Goal: Use online tool/utility

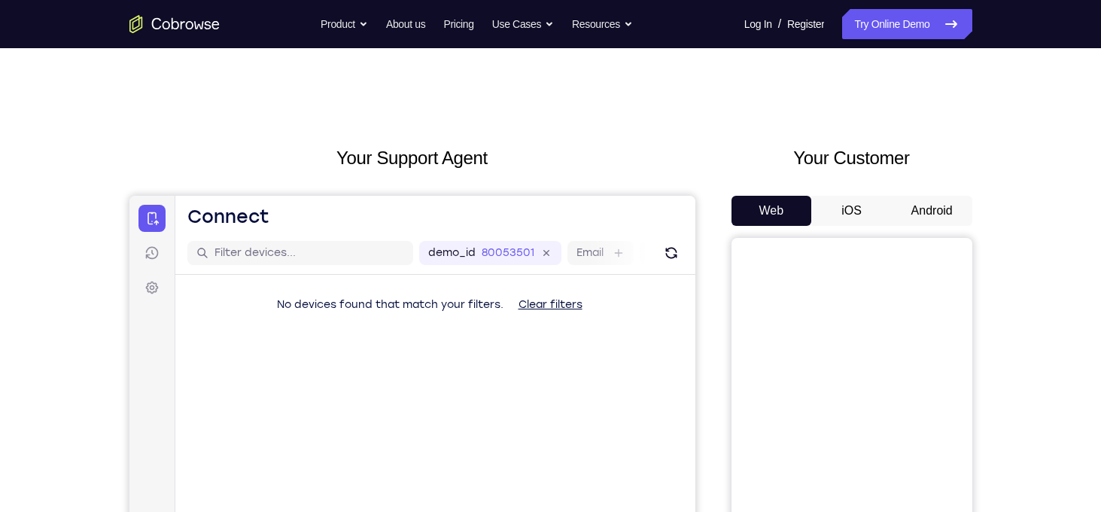
click at [903, 213] on button "Android" at bounding box center [932, 211] width 80 height 30
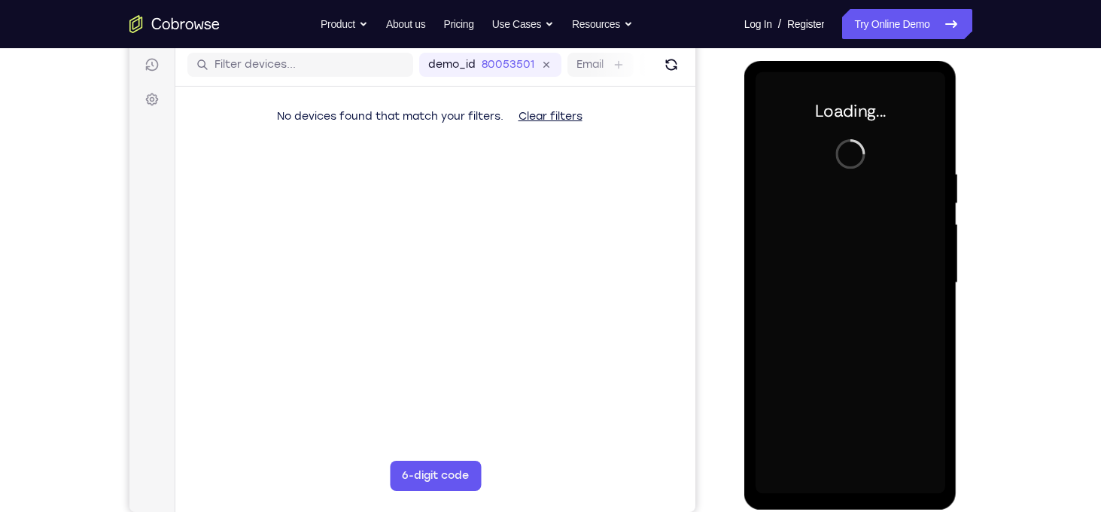
scroll to position [199, 0]
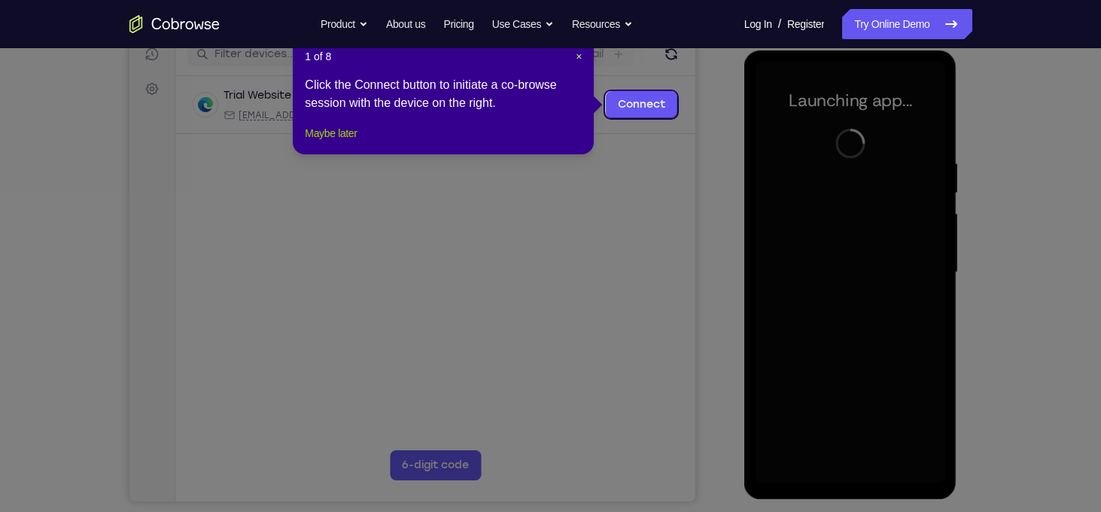
click at [351, 142] on button "Maybe later" at bounding box center [331, 133] width 52 height 18
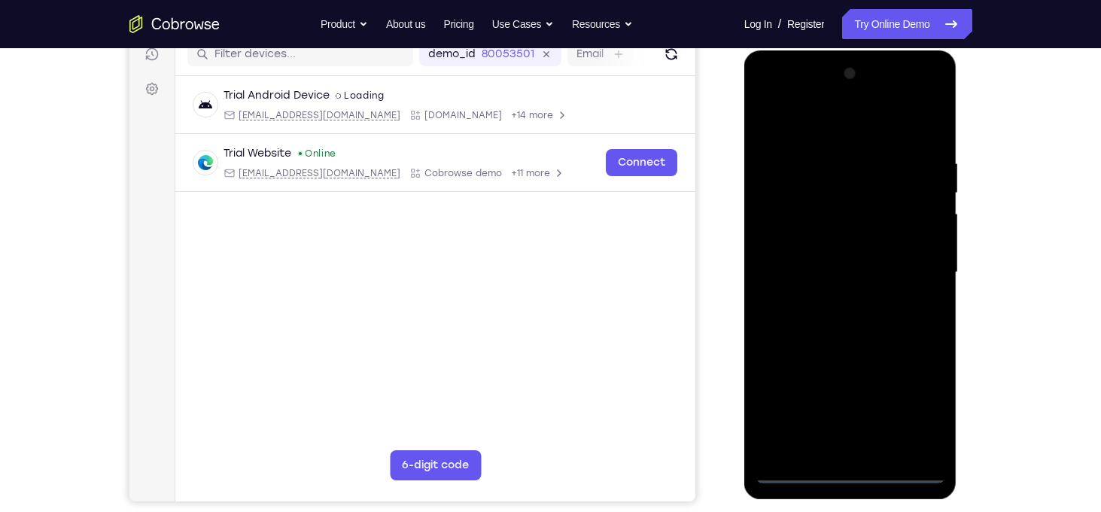
click at [849, 469] on div at bounding box center [850, 272] width 190 height 421
click at [919, 406] on div at bounding box center [850, 272] width 190 height 421
click at [811, 123] on div at bounding box center [850, 272] width 190 height 421
click at [823, 123] on div at bounding box center [850, 272] width 190 height 421
click at [907, 264] on div at bounding box center [850, 272] width 190 height 421
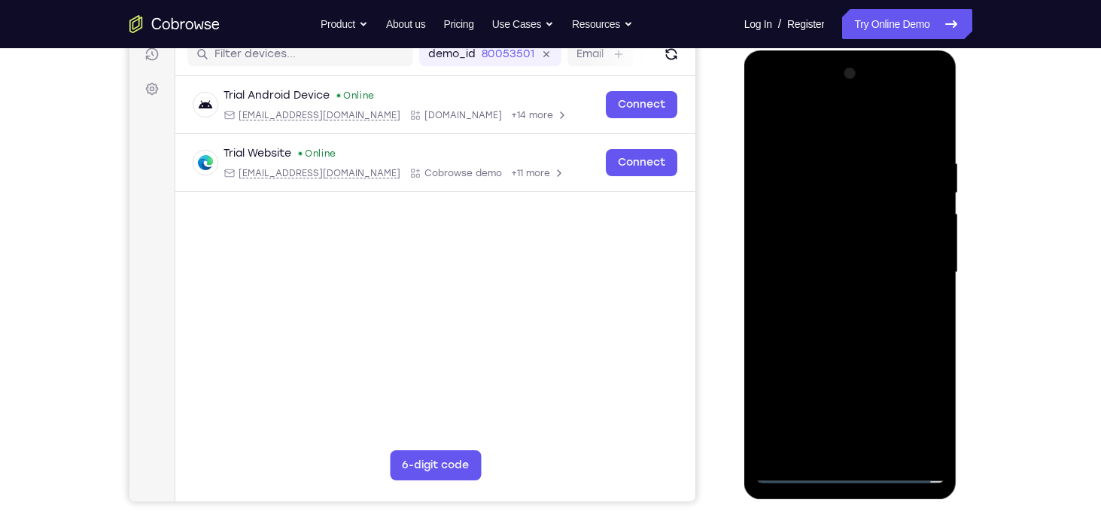
click at [831, 300] on div at bounding box center [850, 272] width 190 height 421
click at [822, 263] on div at bounding box center [850, 272] width 190 height 421
click at [834, 232] on div at bounding box center [850, 272] width 190 height 421
click at [864, 265] on div at bounding box center [850, 272] width 190 height 421
click at [851, 318] on div at bounding box center [850, 272] width 190 height 421
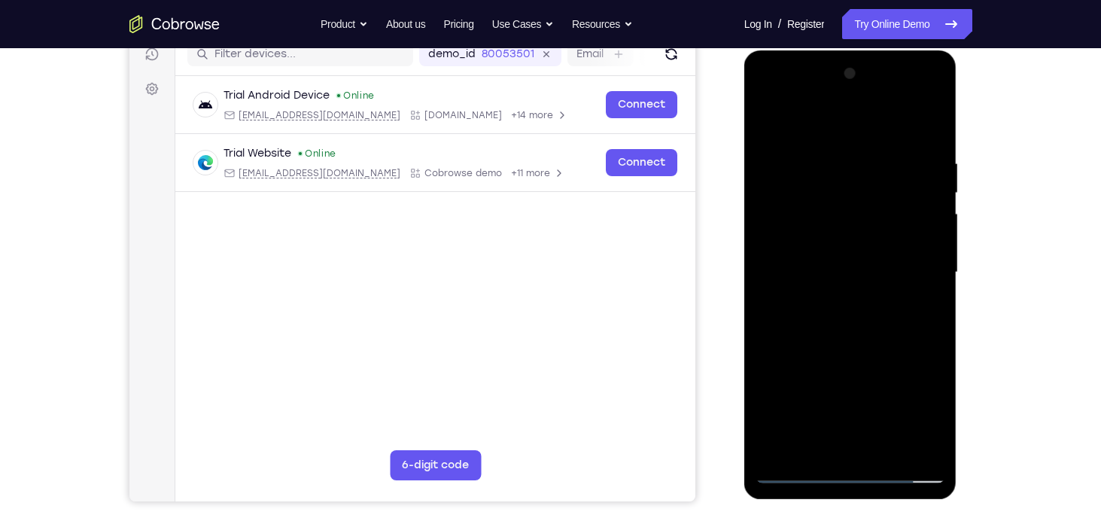
click at [846, 340] on div at bounding box center [850, 272] width 190 height 421
click at [882, 446] on div at bounding box center [850, 272] width 190 height 421
click at [864, 347] on div at bounding box center [850, 272] width 190 height 421
click at [768, 121] on div at bounding box center [850, 272] width 190 height 421
click at [934, 120] on div at bounding box center [850, 272] width 190 height 421
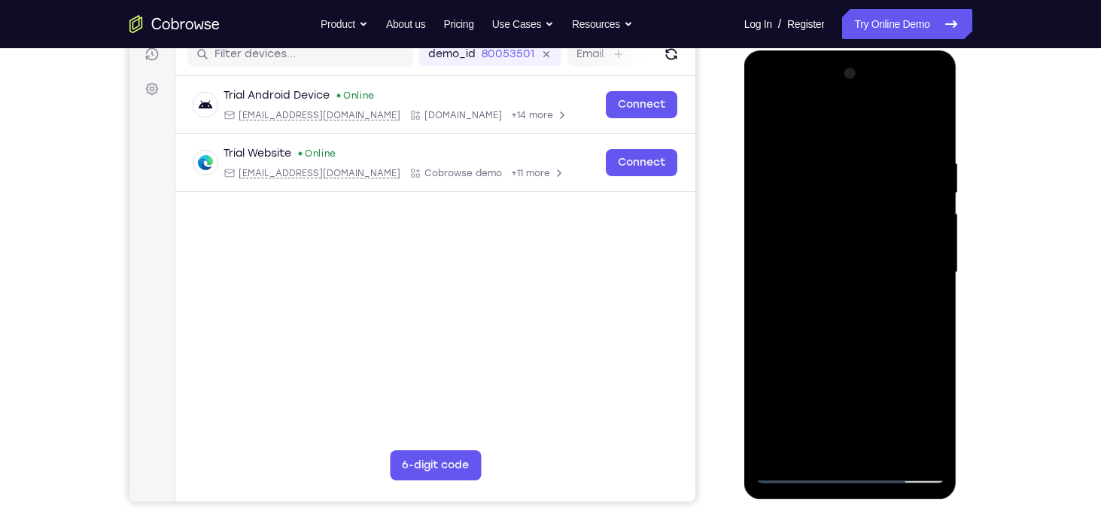
click at [898, 154] on div at bounding box center [850, 272] width 190 height 421
click at [901, 159] on div at bounding box center [850, 272] width 190 height 421
click at [775, 153] on div at bounding box center [850, 272] width 190 height 421
click at [922, 451] on div at bounding box center [850, 272] width 190 height 421
click at [893, 160] on div at bounding box center [850, 272] width 190 height 421
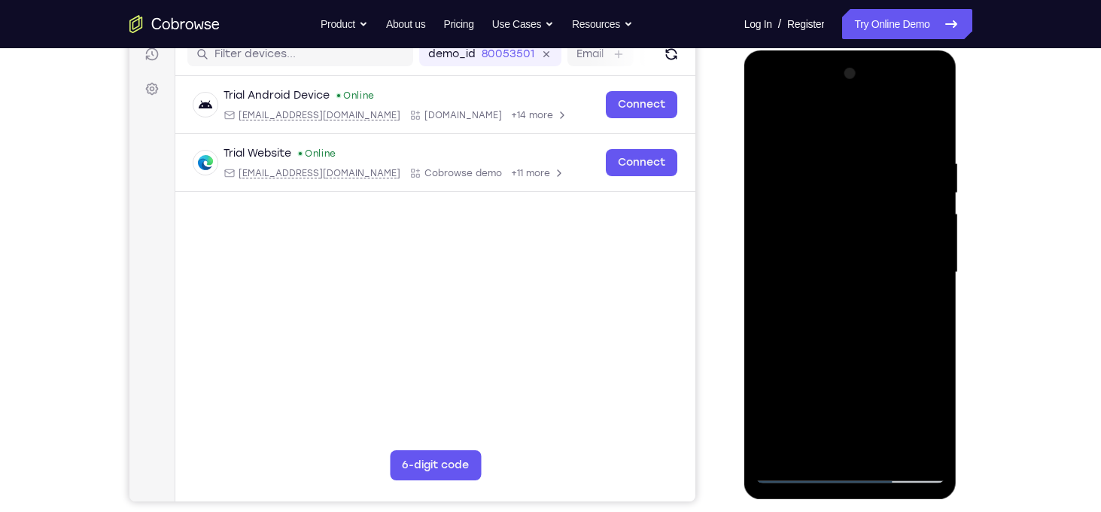
click at [851, 257] on div at bounding box center [850, 272] width 190 height 421
click at [925, 278] on div at bounding box center [850, 272] width 190 height 421
click at [774, 219] on div at bounding box center [850, 272] width 190 height 421
click at [761, 205] on div at bounding box center [850, 272] width 190 height 421
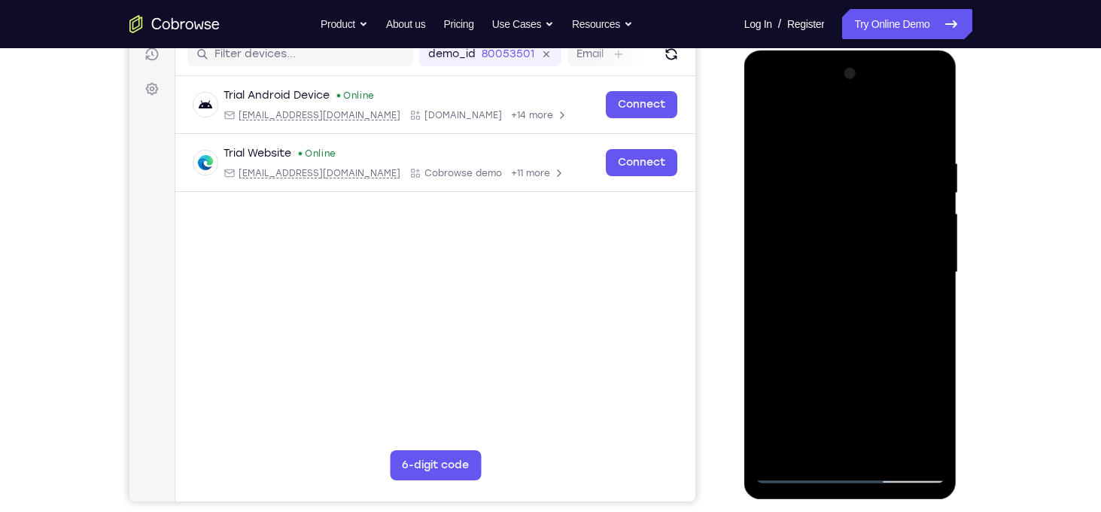
click at [931, 281] on div at bounding box center [850, 272] width 190 height 421
click at [767, 272] on div at bounding box center [850, 272] width 190 height 421
click at [922, 288] on div at bounding box center [850, 272] width 190 height 421
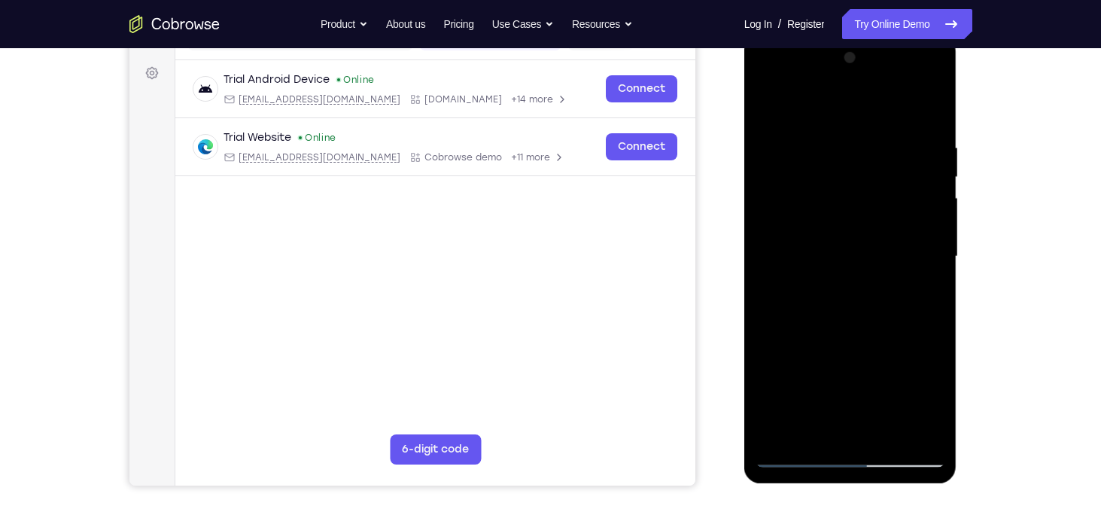
scroll to position [202, 0]
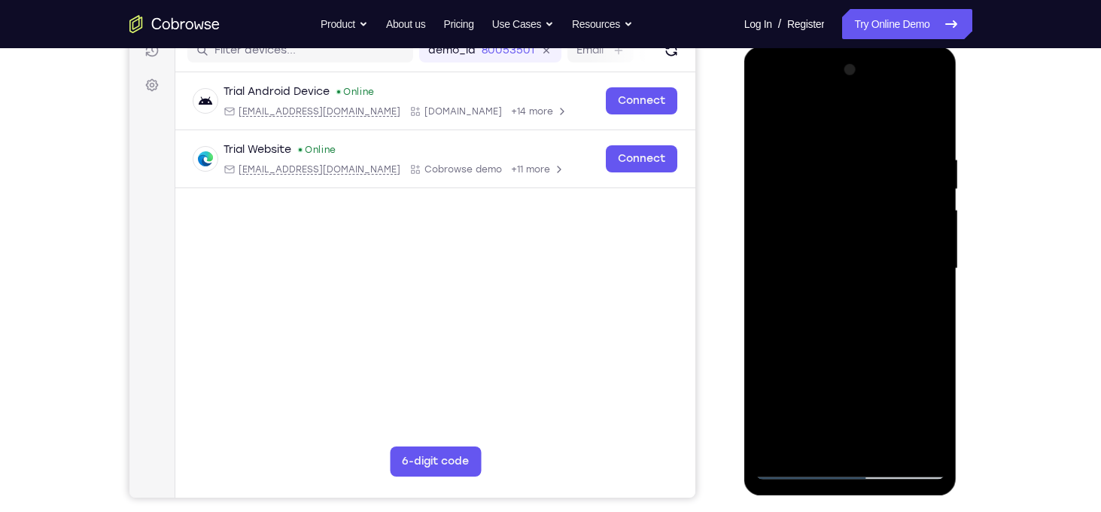
click at [936, 75] on div at bounding box center [850, 268] width 190 height 421
click at [886, 446] on div at bounding box center [850, 268] width 190 height 421
click at [837, 257] on div at bounding box center [850, 268] width 190 height 421
click at [794, 469] on div at bounding box center [850, 268] width 190 height 421
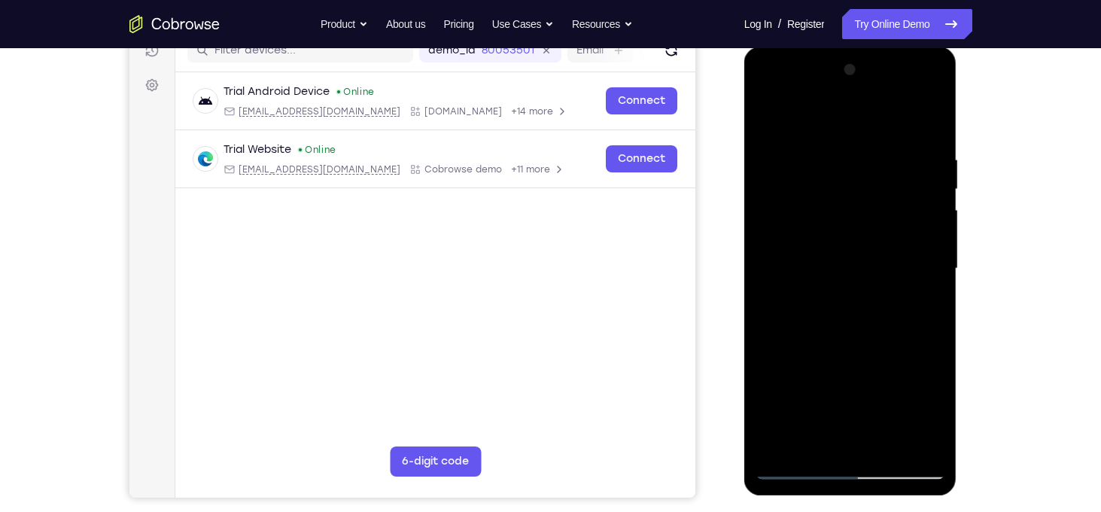
click at [777, 442] on div at bounding box center [850, 268] width 190 height 421
click at [829, 132] on div at bounding box center [850, 268] width 190 height 421
click at [929, 123] on div at bounding box center [850, 268] width 190 height 421
click at [910, 146] on div at bounding box center [850, 268] width 190 height 421
click at [931, 163] on div at bounding box center [850, 268] width 190 height 421
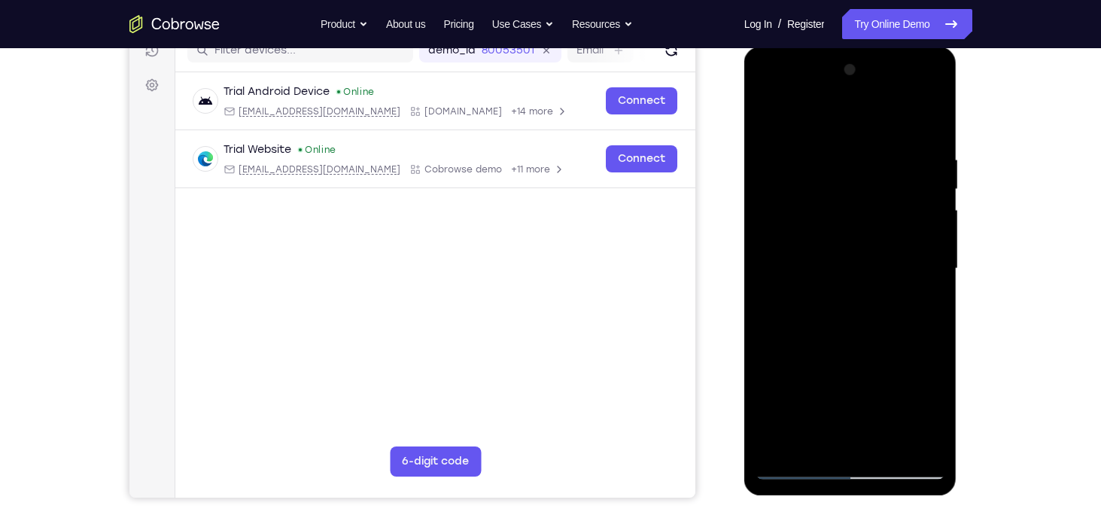
click at [933, 211] on div at bounding box center [850, 268] width 190 height 421
click at [928, 126] on div at bounding box center [850, 268] width 190 height 421
click at [916, 448] on div at bounding box center [850, 268] width 190 height 421
click at [850, 117] on div at bounding box center [850, 268] width 190 height 421
click at [840, 248] on div at bounding box center [850, 268] width 190 height 421
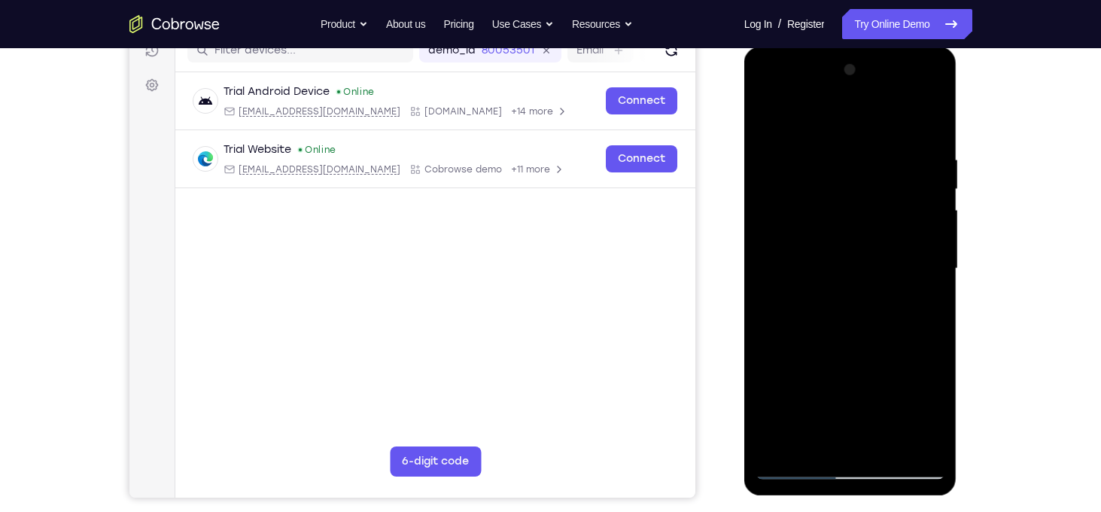
click at [837, 241] on div at bounding box center [850, 268] width 190 height 421
click at [846, 235] on div at bounding box center [850, 268] width 190 height 421
click at [816, 444] on div at bounding box center [850, 268] width 190 height 421
click at [801, 117] on div at bounding box center [850, 268] width 190 height 421
click at [775, 244] on div at bounding box center [850, 268] width 190 height 421
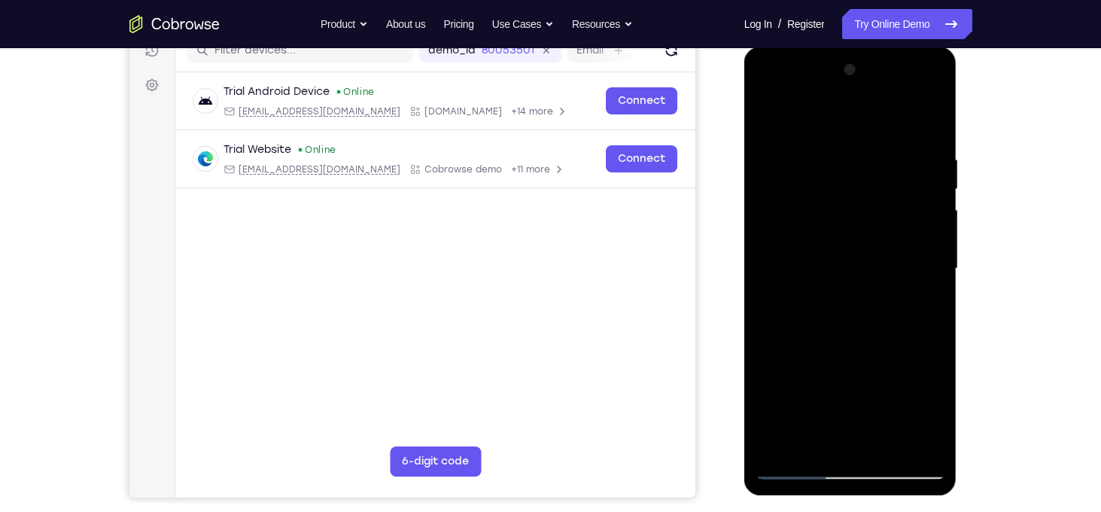
click at [925, 251] on div at bounding box center [850, 268] width 190 height 421
click at [779, 445] on div at bounding box center [850, 268] width 190 height 421
click at [819, 161] on div at bounding box center [850, 268] width 190 height 421
drag, startPoint x: 934, startPoint y: 279, endPoint x: 773, endPoint y: 229, distance: 169.2
click at [773, 229] on div at bounding box center [850, 268] width 190 height 421
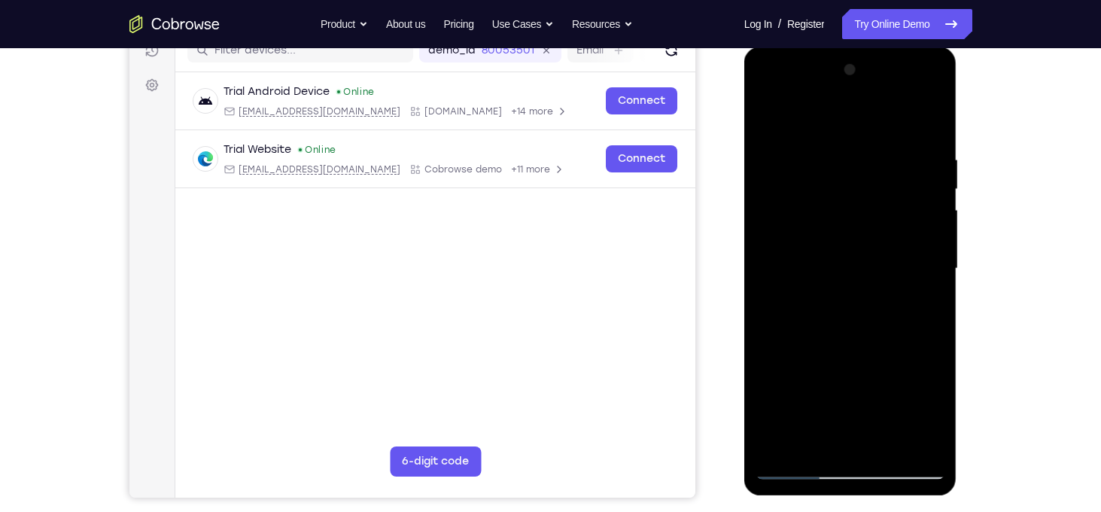
click at [913, 284] on div at bounding box center [850, 268] width 190 height 421
drag, startPoint x: 931, startPoint y: 284, endPoint x: 756, endPoint y: 277, distance: 174.7
click at [756, 277] on div at bounding box center [850, 268] width 190 height 421
click at [933, 278] on div at bounding box center [850, 268] width 190 height 421
click at [922, 260] on div at bounding box center [850, 268] width 190 height 421
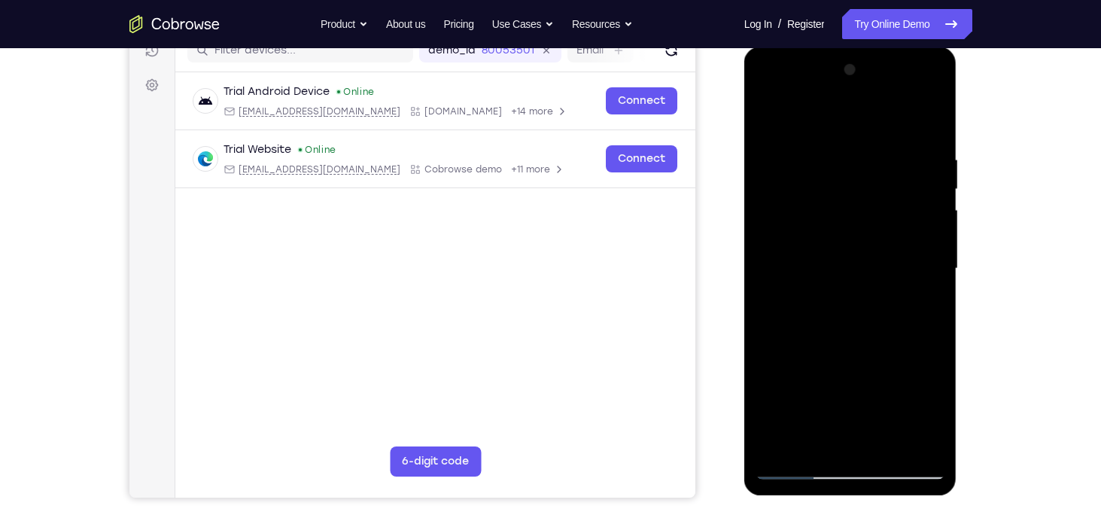
click at [922, 260] on div at bounding box center [850, 268] width 190 height 421
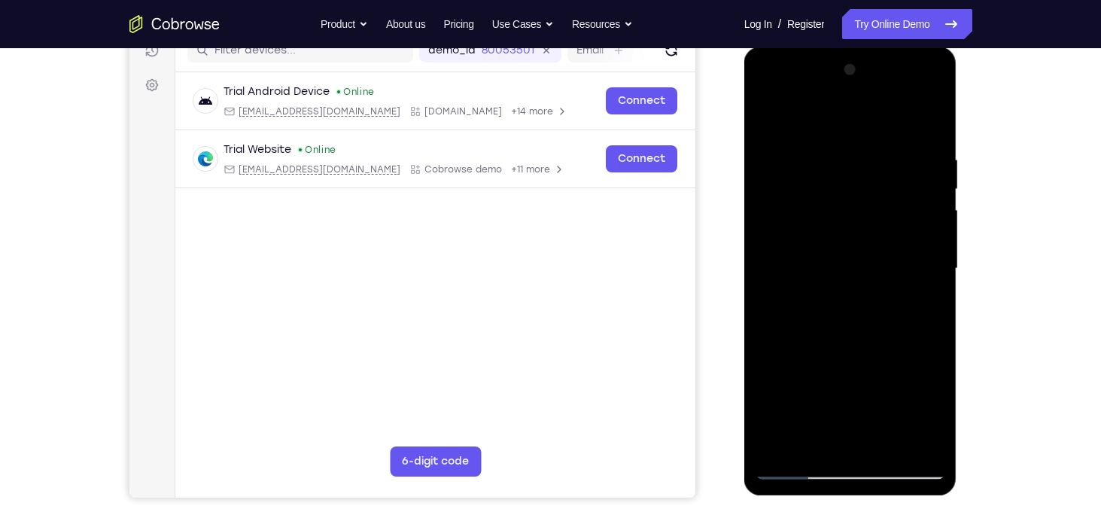
click at [922, 260] on div at bounding box center [850, 268] width 190 height 421
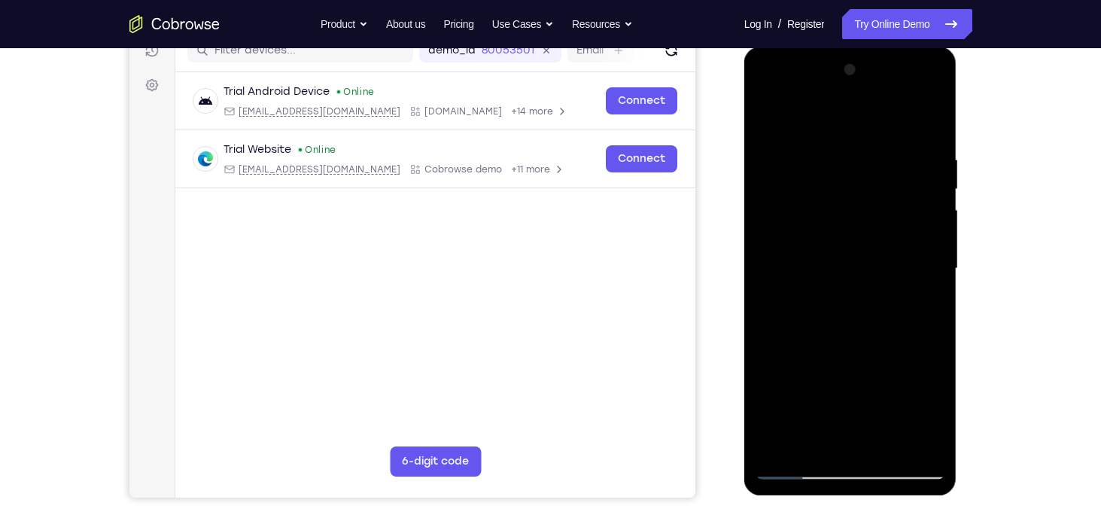
drag, startPoint x: 922, startPoint y: 260, endPoint x: 776, endPoint y: 267, distance: 145.4
click at [776, 267] on div at bounding box center [850, 268] width 190 height 421
drag, startPoint x: 933, startPoint y: 242, endPoint x: 800, endPoint y: 220, distance: 134.3
click at [800, 220] on div at bounding box center [850, 268] width 190 height 421
drag, startPoint x: 918, startPoint y: 276, endPoint x: 729, endPoint y: 239, distance: 192.4
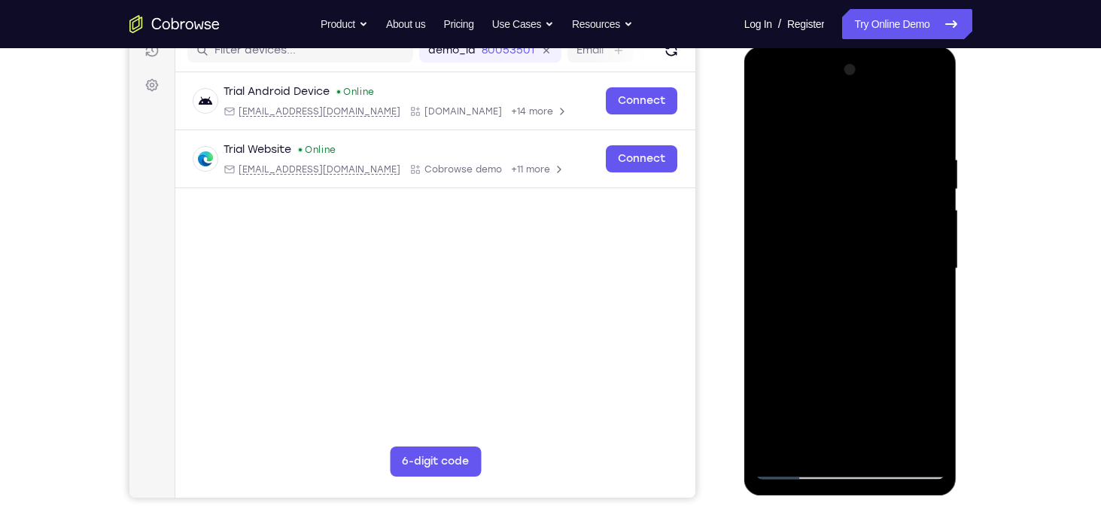
click at [744, 239] on html "Online web based iOS Simulators and Android Emulators. Run iPhone, iPad, Mobile…" at bounding box center [851, 272] width 214 height 451
click at [917, 267] on div at bounding box center [850, 268] width 190 height 421
click at [925, 254] on div at bounding box center [850, 268] width 190 height 421
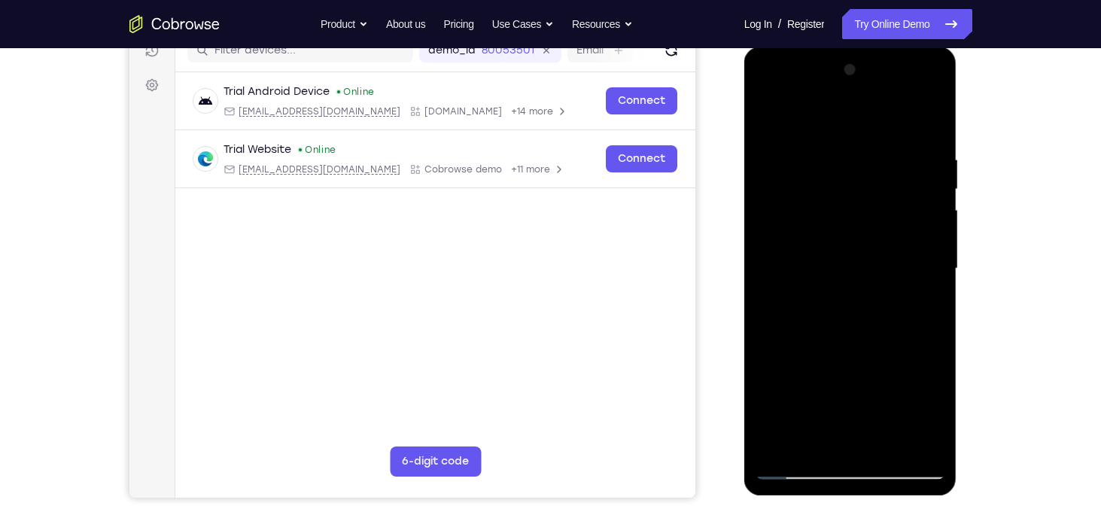
click at [925, 254] on div at bounding box center [850, 268] width 190 height 421
drag, startPoint x: 925, startPoint y: 254, endPoint x: 789, endPoint y: 243, distance: 135.8
click at [789, 243] on div at bounding box center [850, 268] width 190 height 421
click at [920, 256] on div at bounding box center [850, 268] width 190 height 421
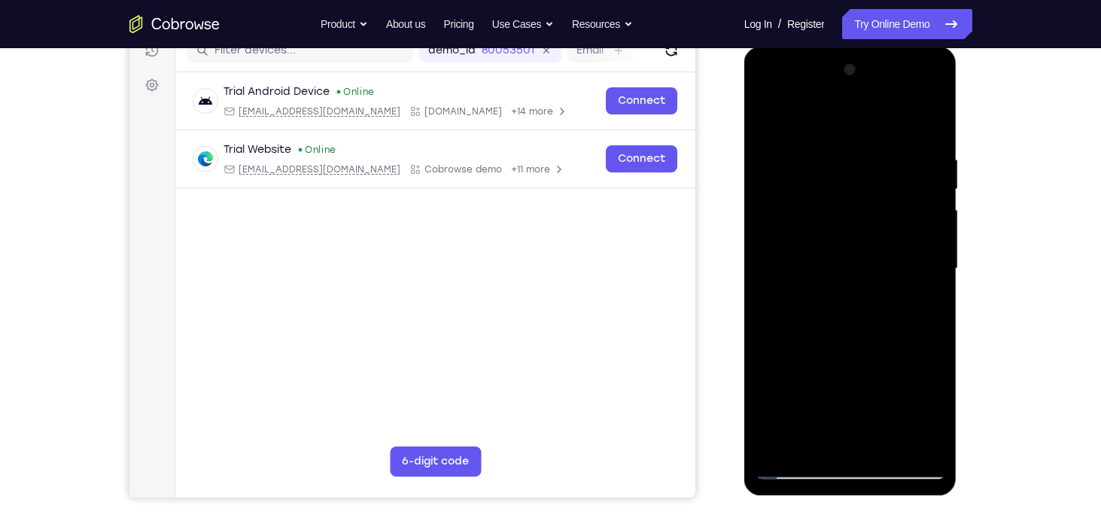
click at [920, 256] on div at bounding box center [850, 268] width 190 height 421
click at [925, 287] on div at bounding box center [850, 268] width 190 height 421
click at [923, 299] on div at bounding box center [850, 268] width 190 height 421
click at [925, 287] on div at bounding box center [850, 268] width 190 height 421
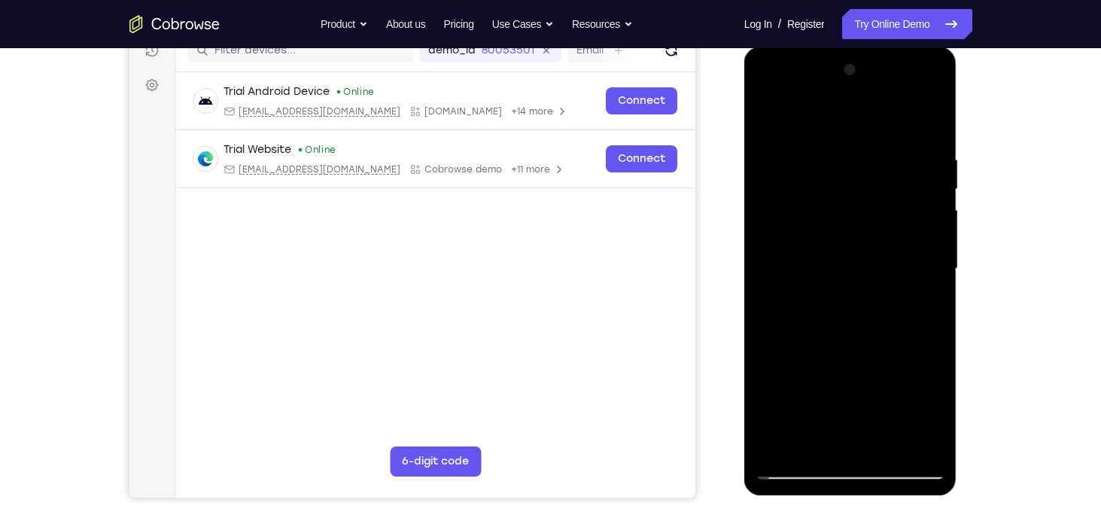
click at [925, 287] on div at bounding box center [850, 268] width 190 height 421
click at [928, 122] on div at bounding box center [850, 268] width 190 height 421
click at [782, 445] on div at bounding box center [850, 268] width 190 height 421
click at [910, 90] on div at bounding box center [850, 268] width 190 height 421
click at [787, 93] on div at bounding box center [850, 268] width 190 height 421
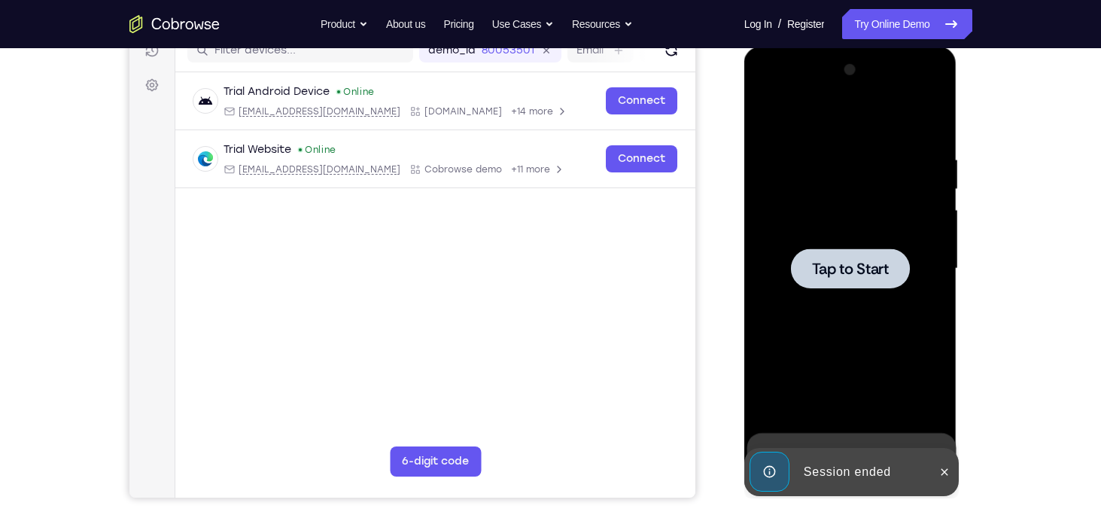
click at [852, 271] on span "Tap to Start" at bounding box center [850, 268] width 77 height 15
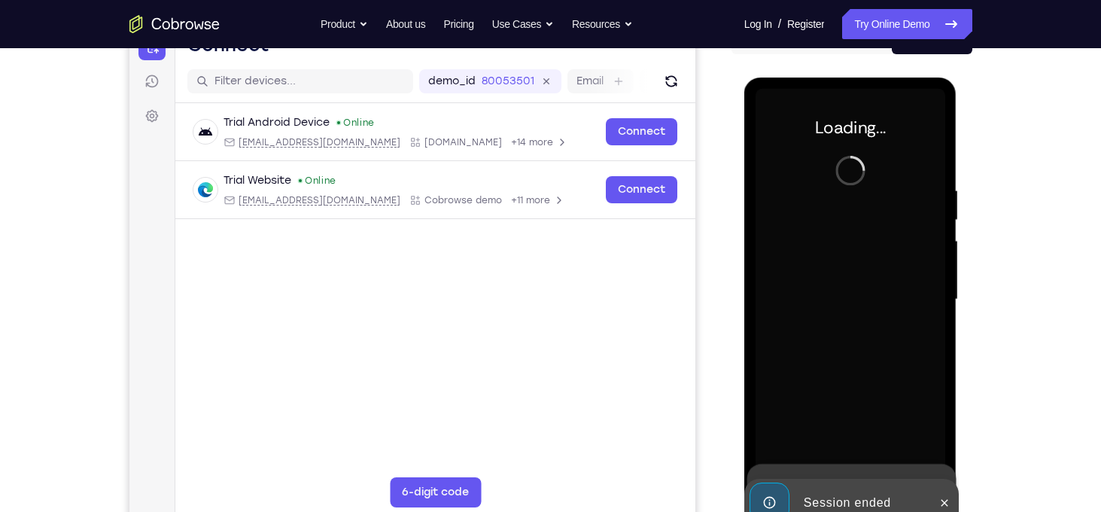
scroll to position [184, 0]
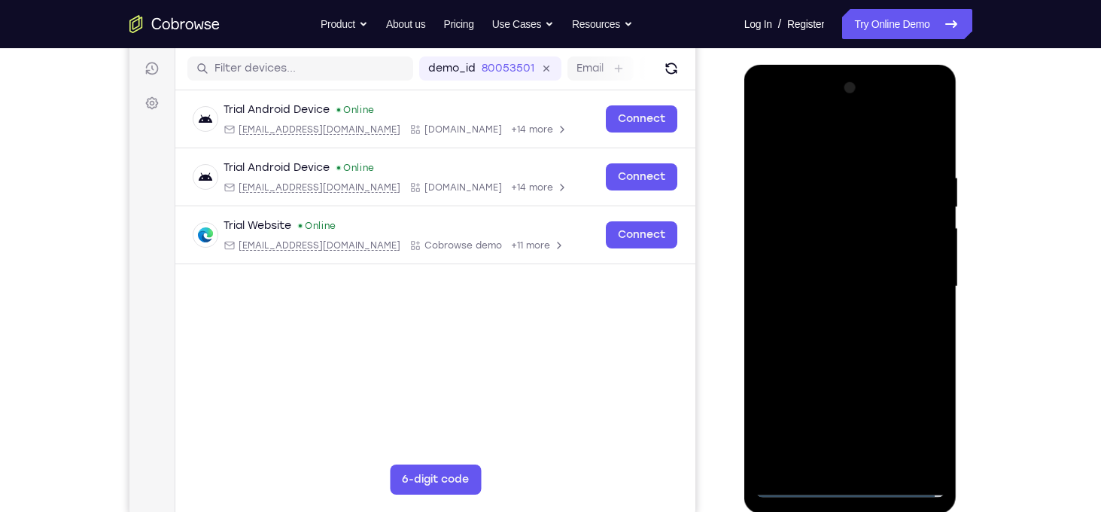
click at [849, 482] on div at bounding box center [850, 286] width 190 height 421
click at [913, 417] on div at bounding box center [850, 286] width 190 height 421
click at [789, 107] on div at bounding box center [850, 286] width 190 height 421
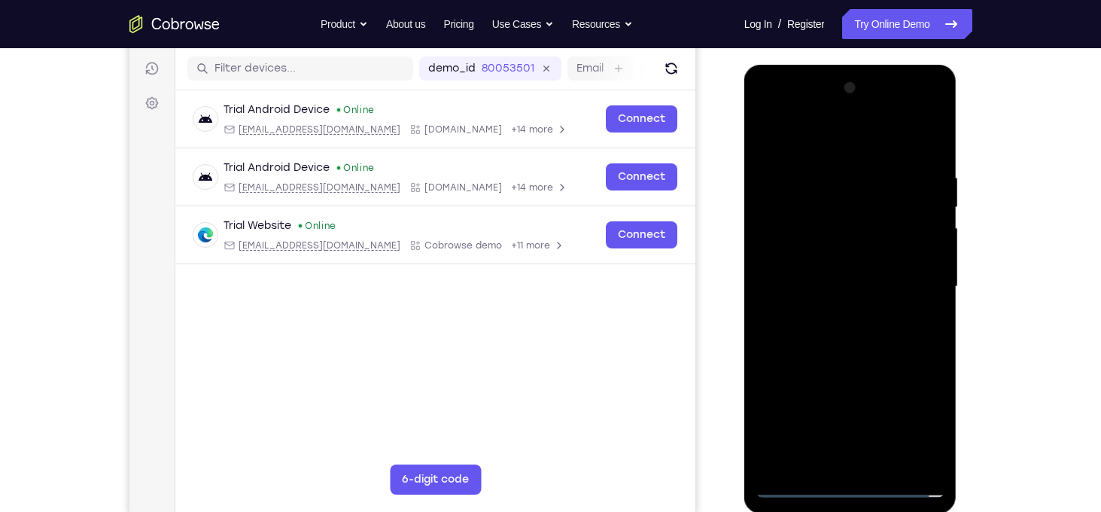
click at [785, 244] on div at bounding box center [850, 286] width 190 height 421
click at [810, 285] on div at bounding box center [850, 286] width 190 height 421
click at [785, 267] on div at bounding box center [850, 286] width 190 height 421
click at [821, 296] on div at bounding box center [850, 286] width 190 height 421
click at [825, 378] on div at bounding box center [850, 286] width 190 height 421
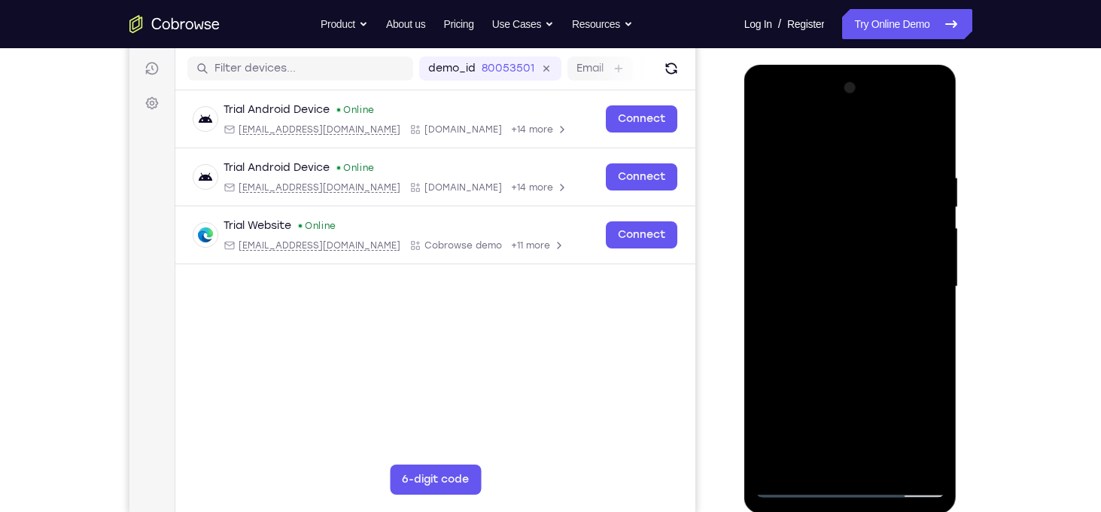
click at [861, 248] on div at bounding box center [850, 286] width 190 height 421
drag, startPoint x: 831, startPoint y: 359, endPoint x: 840, endPoint y: 264, distance: 95.2
click at [840, 264] on div at bounding box center [850, 286] width 190 height 421
click at [845, 451] on div at bounding box center [850, 286] width 190 height 421
click at [831, 275] on div at bounding box center [850, 286] width 190 height 421
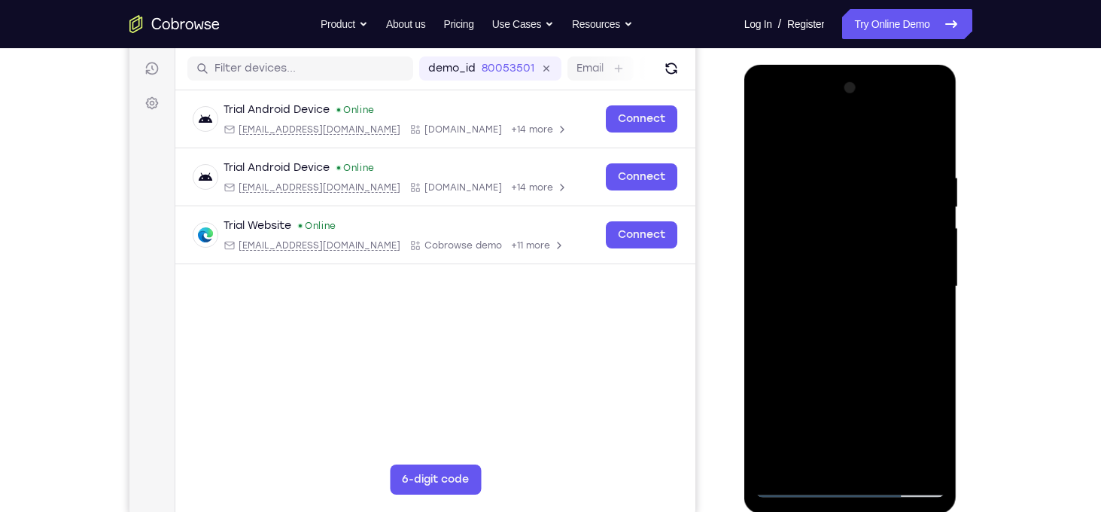
click at [911, 110] on div at bounding box center [850, 286] width 190 height 421
click at [812, 129] on div at bounding box center [850, 286] width 190 height 421
click at [912, 284] on div at bounding box center [850, 286] width 190 height 421
click at [910, 111] on div at bounding box center [850, 286] width 190 height 421
click at [804, 163] on div at bounding box center [850, 286] width 190 height 421
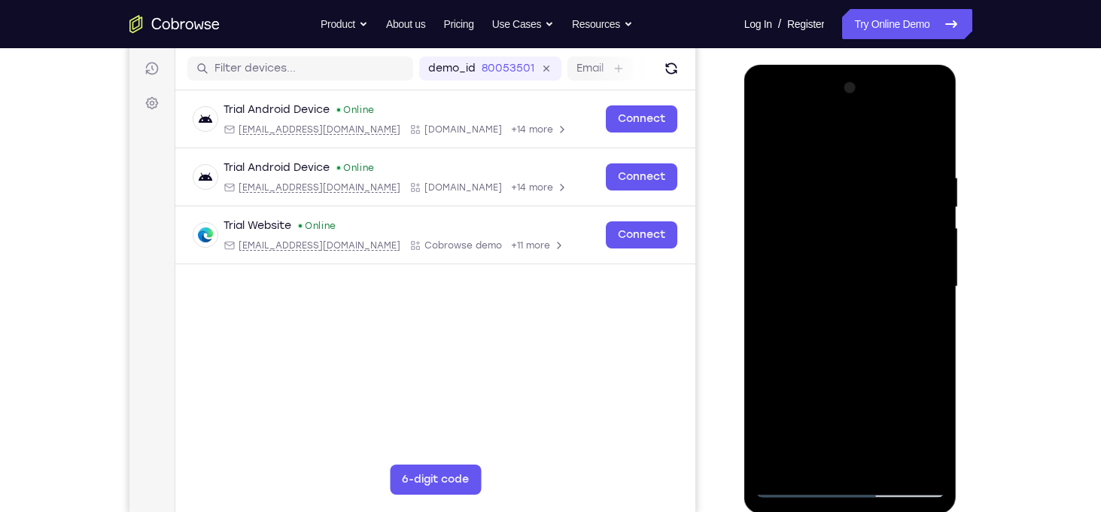
click at [811, 327] on div at bounding box center [850, 286] width 190 height 421
click at [836, 451] on div at bounding box center [850, 286] width 190 height 421
click at [861, 461] on div at bounding box center [850, 286] width 190 height 421
click at [806, 144] on div at bounding box center [850, 286] width 190 height 421
click at [841, 134] on div at bounding box center [850, 286] width 190 height 421
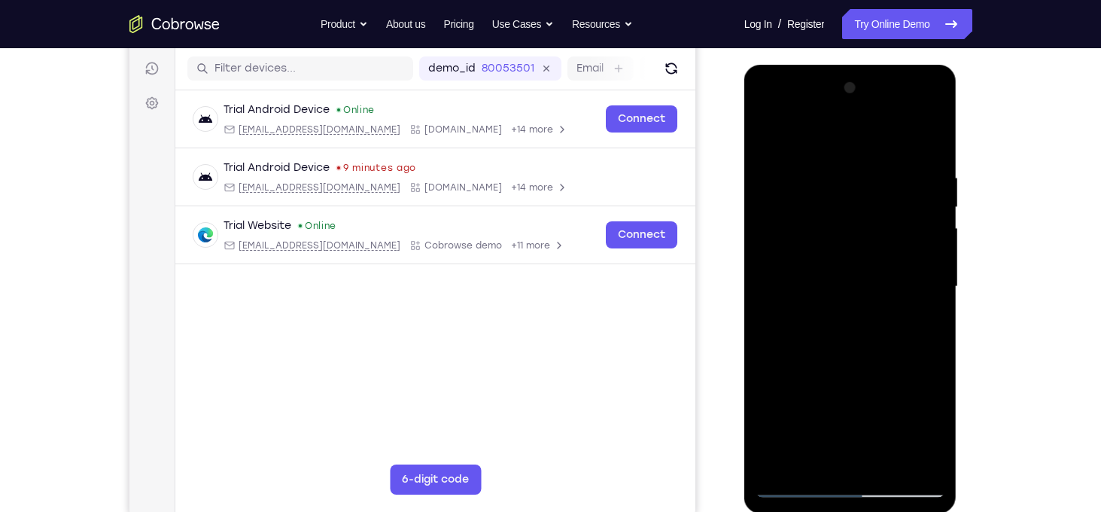
click at [765, 140] on div at bounding box center [850, 286] width 190 height 421
click at [873, 134] on div at bounding box center [850, 286] width 190 height 421
click at [901, 132] on div at bounding box center [850, 286] width 190 height 421
click at [771, 132] on div at bounding box center [850, 286] width 190 height 421
click at [912, 107] on div at bounding box center [850, 286] width 190 height 421
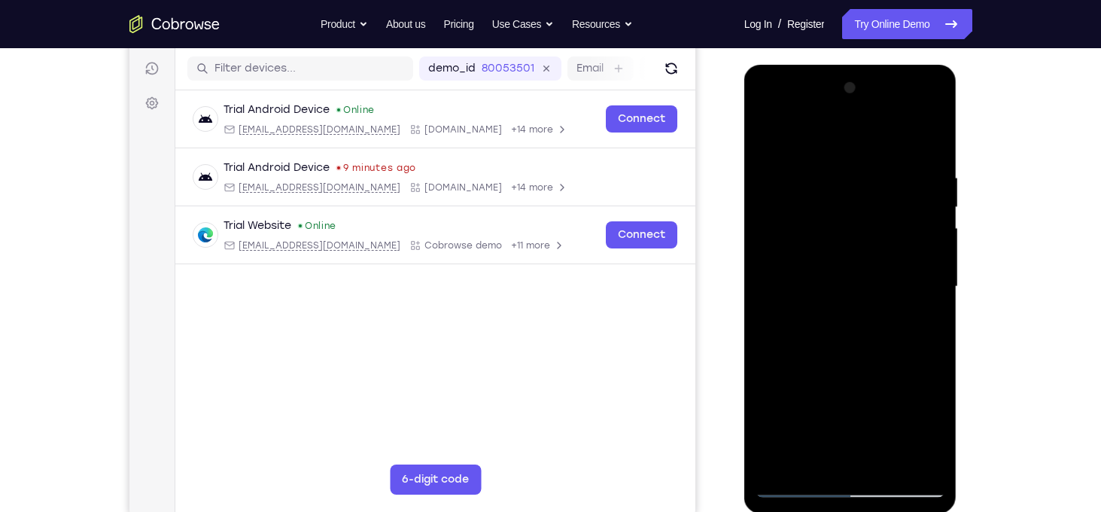
click at [846, 138] on div at bounding box center [850, 286] width 190 height 421
click at [831, 314] on div at bounding box center [850, 286] width 190 height 421
click at [806, 206] on div at bounding box center [850, 286] width 190 height 421
click at [933, 131] on div at bounding box center [850, 286] width 190 height 421
click at [879, 171] on div at bounding box center [850, 286] width 190 height 421
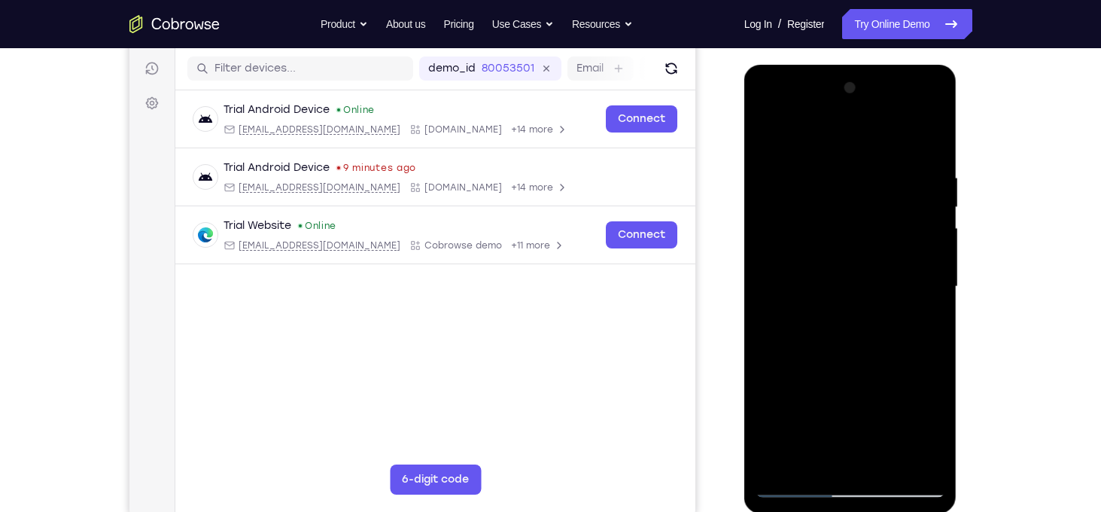
click at [768, 131] on div at bounding box center [850, 286] width 190 height 421
click at [882, 463] on div at bounding box center [850, 286] width 190 height 421
click at [868, 362] on div at bounding box center [850, 286] width 190 height 421
click at [824, 241] on div at bounding box center [850, 286] width 190 height 421
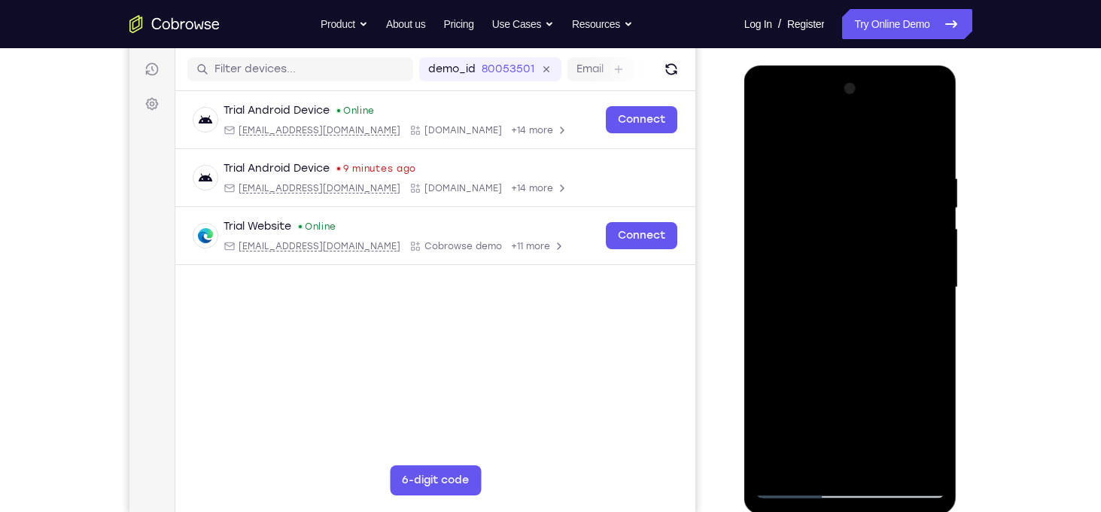
drag, startPoint x: 832, startPoint y: 409, endPoint x: 822, endPoint y: 336, distance: 72.9
click at [822, 336] on div at bounding box center [850, 287] width 190 height 421
click at [770, 136] on div at bounding box center [850, 287] width 190 height 421
click at [769, 131] on div at bounding box center [850, 287] width 190 height 421
click at [915, 463] on div at bounding box center [850, 287] width 190 height 421
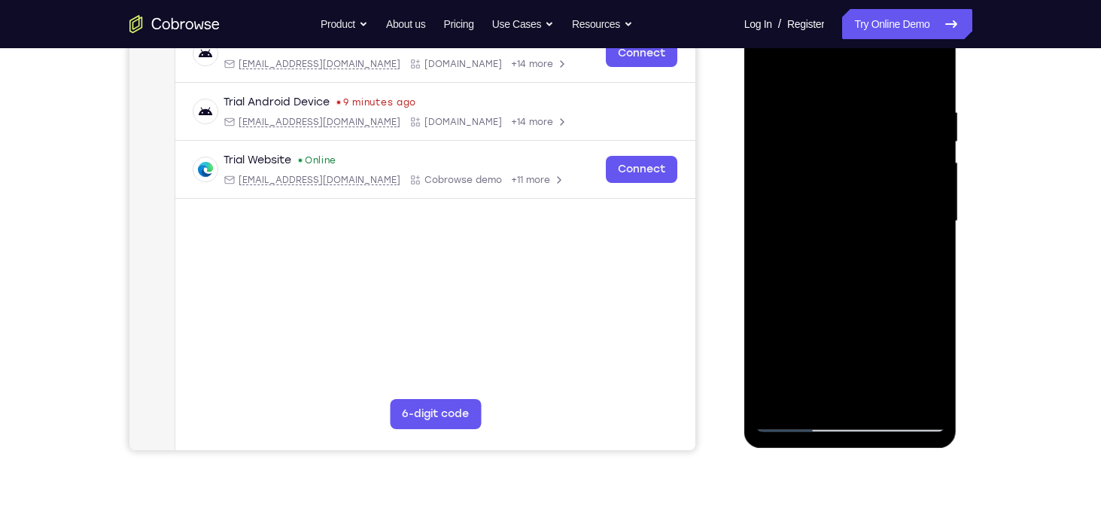
scroll to position [250, 0]
drag, startPoint x: 847, startPoint y: 321, endPoint x: 851, endPoint y: 236, distance: 85.1
click at [851, 236] on div at bounding box center [850, 221] width 190 height 421
click at [790, 249] on div at bounding box center [850, 221] width 190 height 421
click at [775, 243] on div at bounding box center [850, 221] width 190 height 421
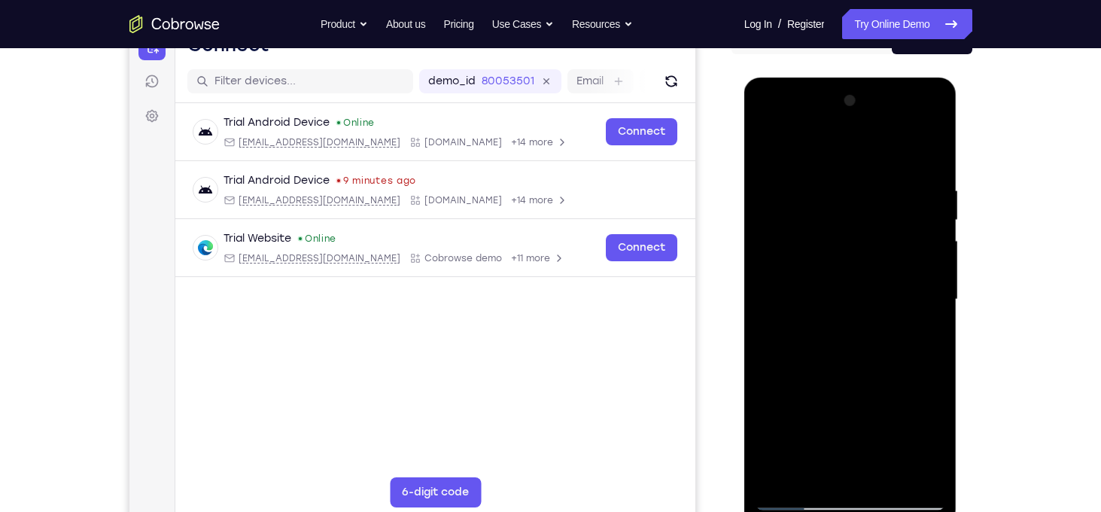
scroll to position [159, 0]
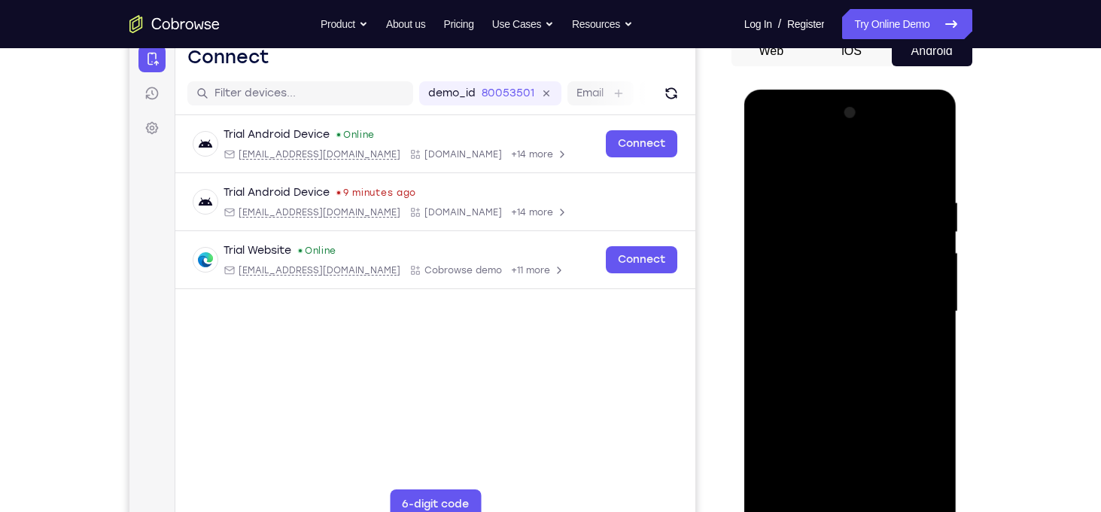
click at [766, 154] on div at bounding box center [850, 311] width 190 height 421
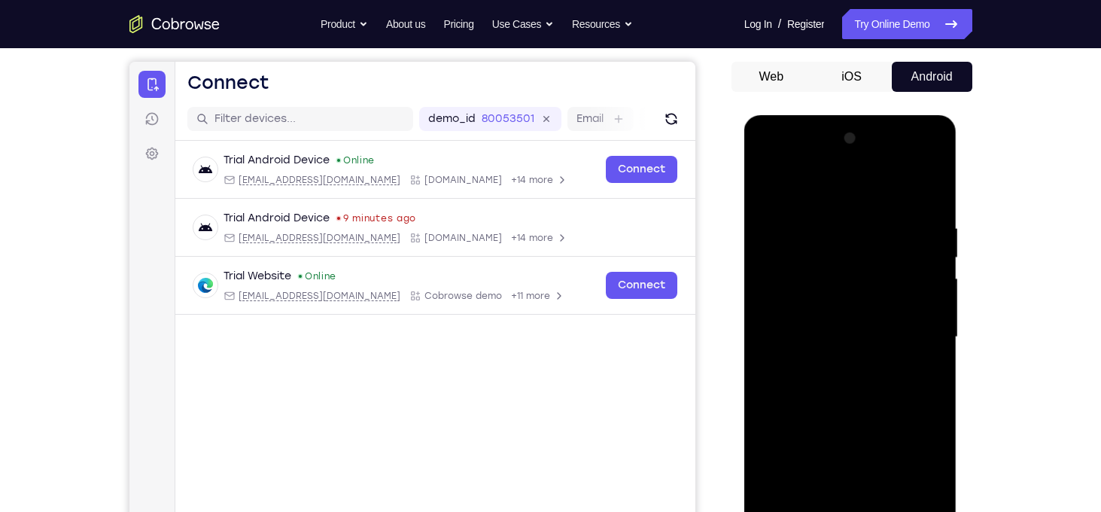
scroll to position [215, 0]
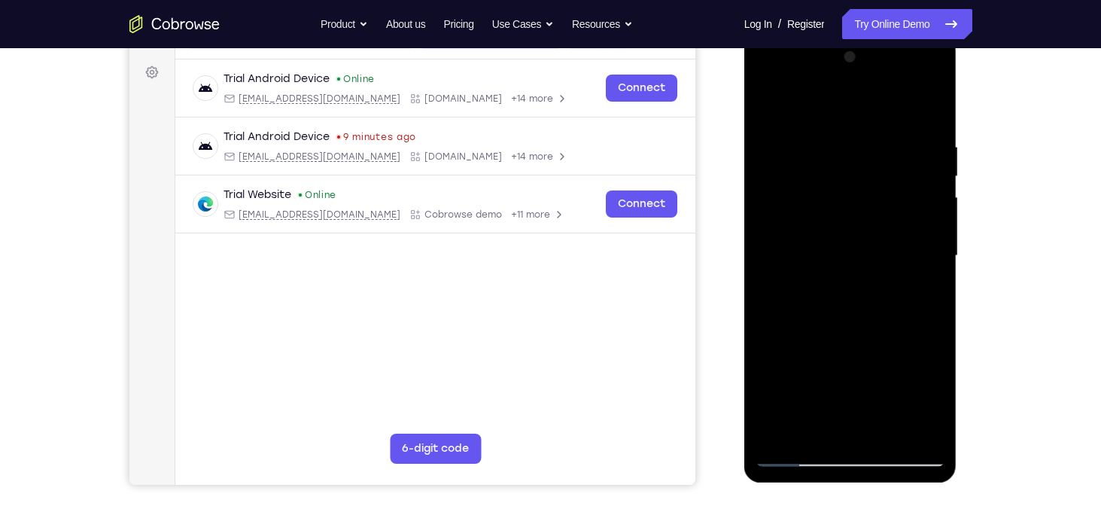
click at [777, 433] on div at bounding box center [850, 255] width 190 height 421
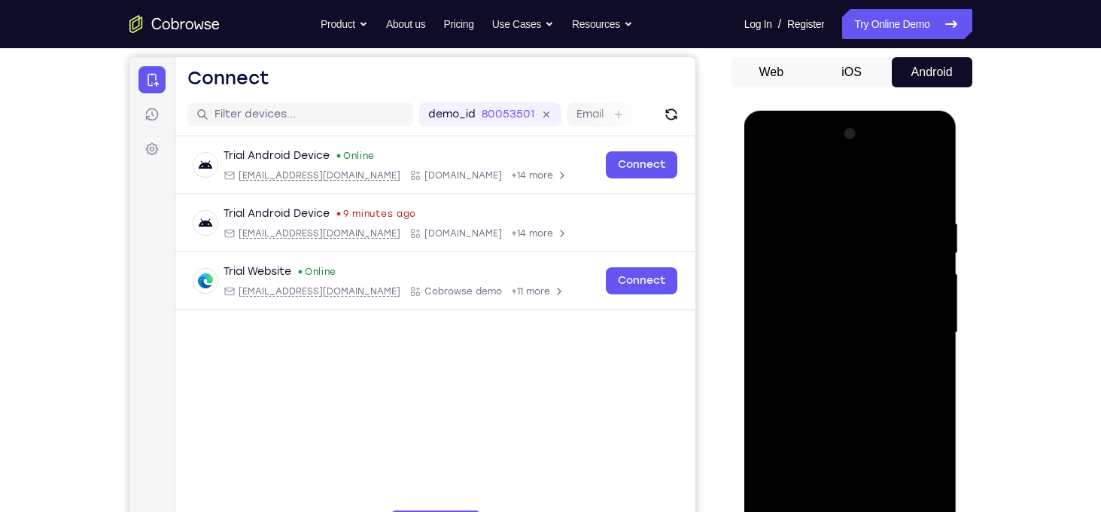
click at [828, 201] on div at bounding box center [850, 332] width 190 height 421
click at [925, 333] on div at bounding box center [850, 332] width 190 height 421
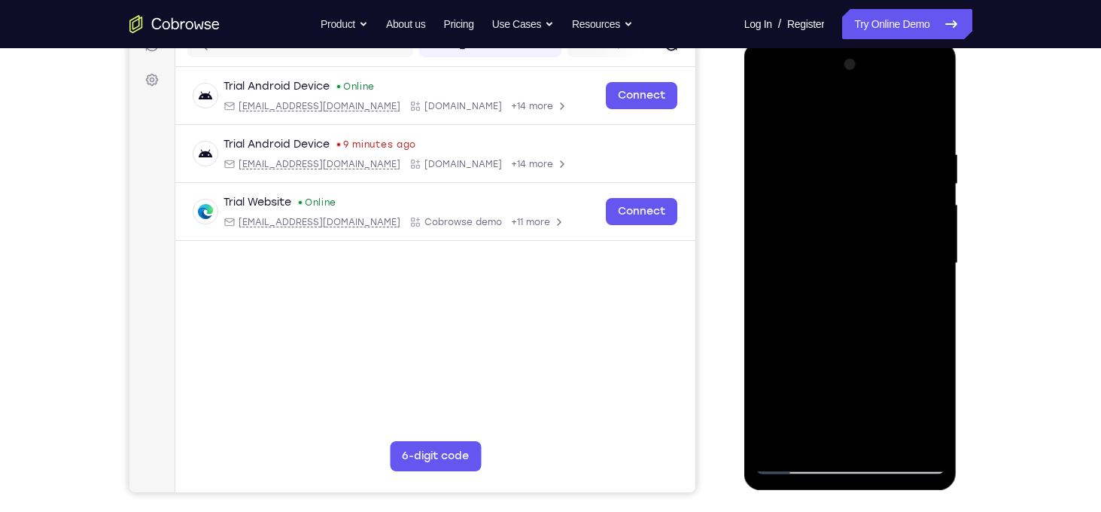
scroll to position [211, 0]
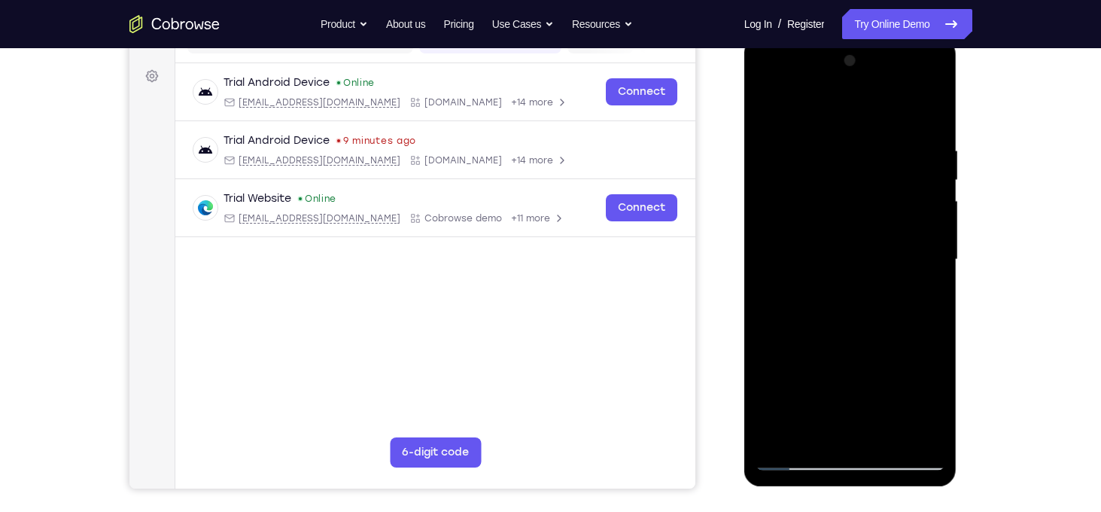
click at [930, 215] on div at bounding box center [850, 259] width 190 height 421
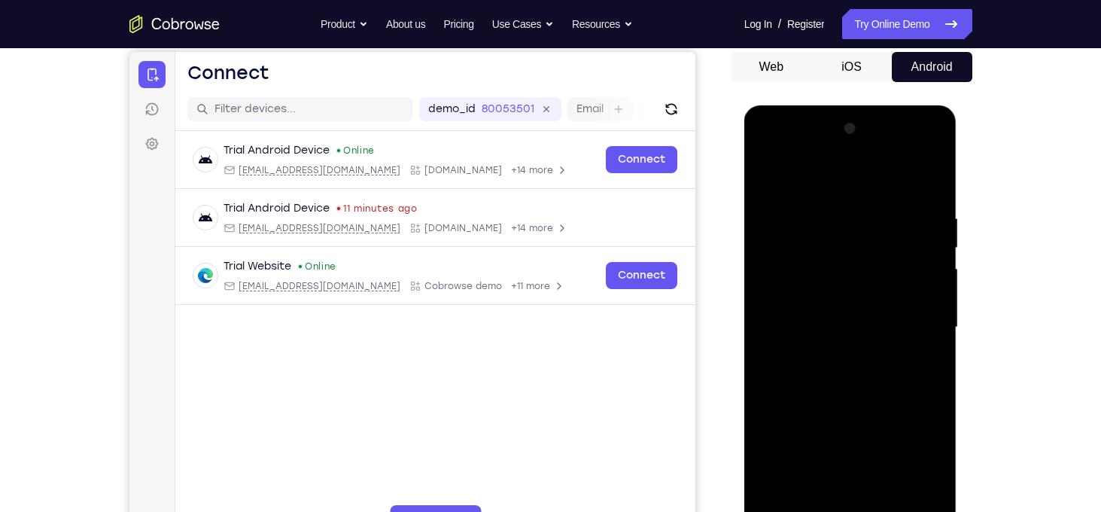
scroll to position [141, 0]
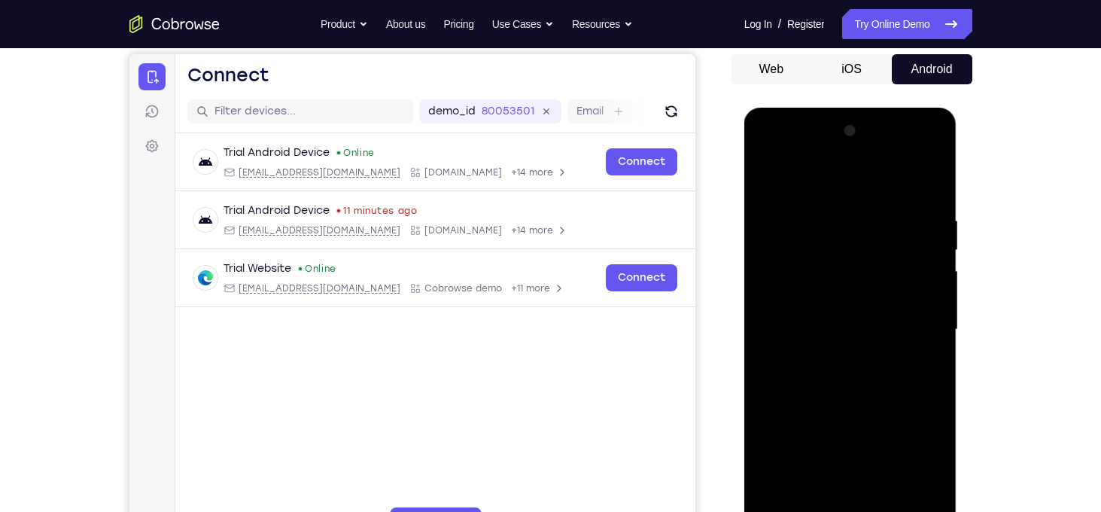
click at [922, 183] on div at bounding box center [850, 329] width 190 height 421
drag, startPoint x: 849, startPoint y: 369, endPoint x: 854, endPoint y: 205, distance: 164.8
click at [854, 205] on div at bounding box center [850, 329] width 190 height 421
drag, startPoint x: 850, startPoint y: 330, endPoint x: 818, endPoint y: 159, distance: 174.6
click at [818, 159] on div at bounding box center [850, 329] width 190 height 421
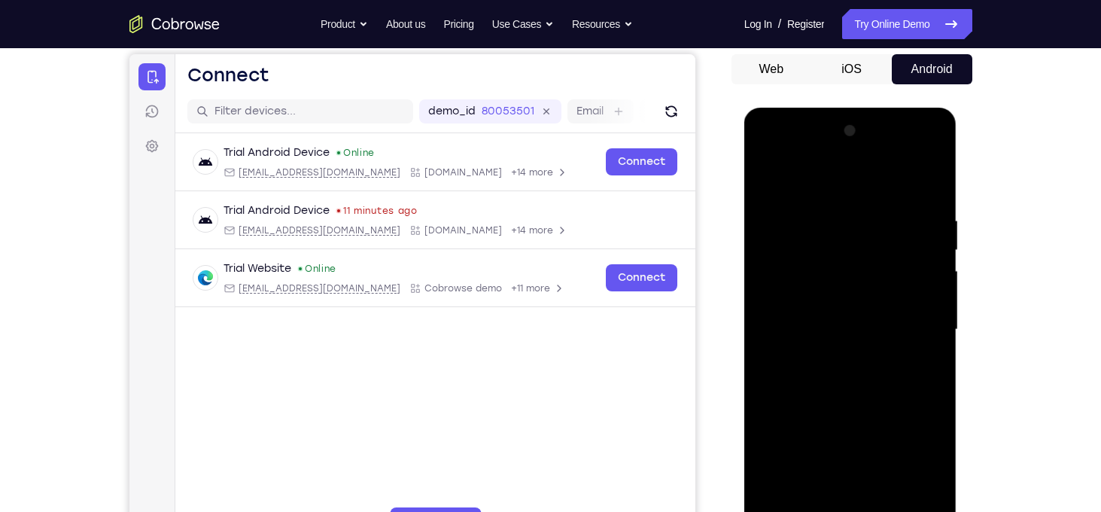
drag, startPoint x: 868, startPoint y: 412, endPoint x: 874, endPoint y: 296, distance: 116.0
click at [874, 296] on div at bounding box center [850, 329] width 190 height 421
click at [770, 411] on div at bounding box center [850, 329] width 190 height 421
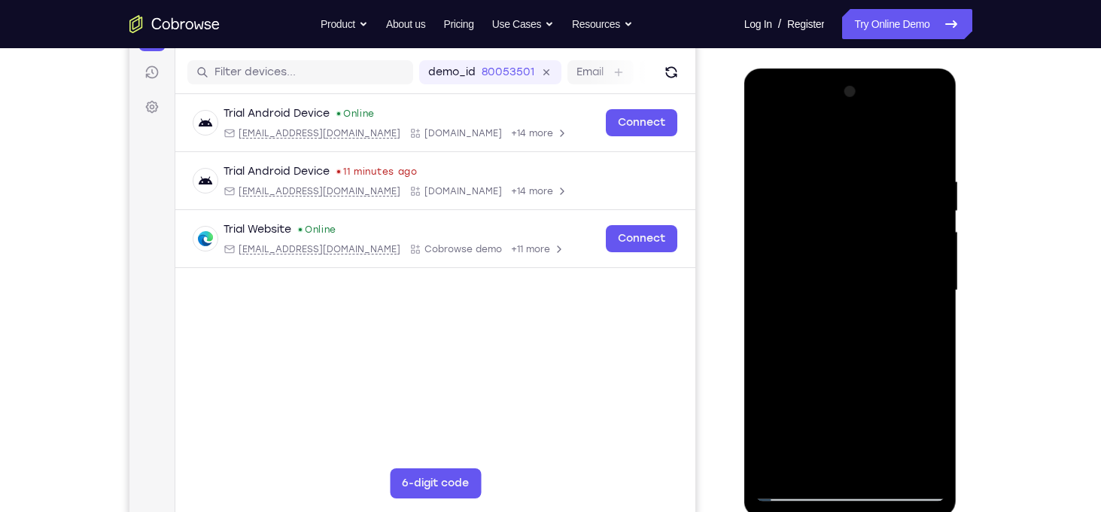
scroll to position [181, 0]
drag, startPoint x: 831, startPoint y: 357, endPoint x: 819, endPoint y: 198, distance: 160.0
click at [819, 198] on div at bounding box center [850, 290] width 190 height 421
drag, startPoint x: 878, startPoint y: 376, endPoint x: 859, endPoint y: 195, distance: 182.3
click at [859, 195] on div at bounding box center [850, 290] width 190 height 421
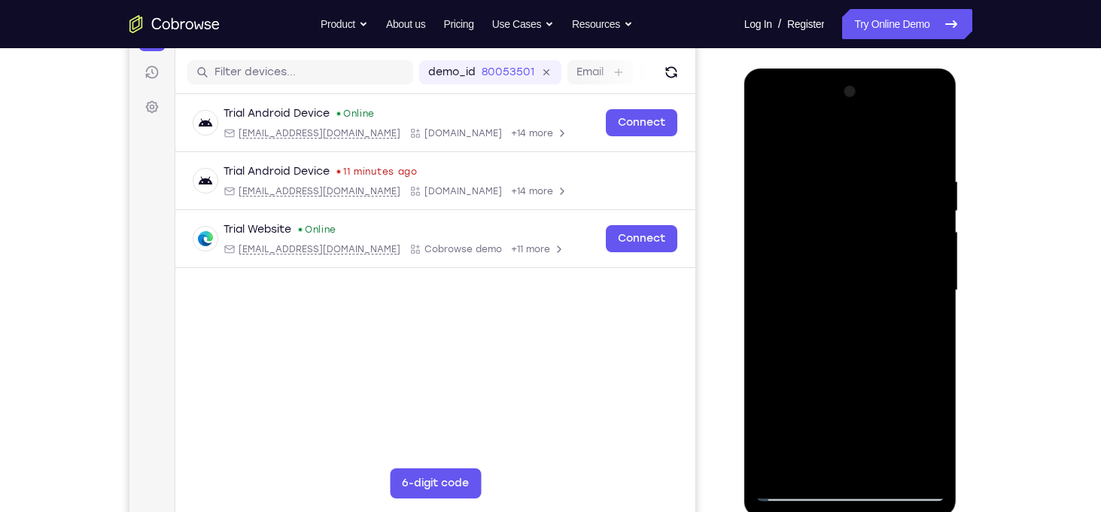
drag, startPoint x: 859, startPoint y: 352, endPoint x: 849, endPoint y: 231, distance: 121.6
click at [849, 231] on div at bounding box center [850, 290] width 190 height 421
drag, startPoint x: 861, startPoint y: 345, endPoint x: 861, endPoint y: 160, distance: 185.1
click at [861, 160] on div at bounding box center [850, 290] width 190 height 421
click at [934, 284] on div at bounding box center [850, 290] width 190 height 421
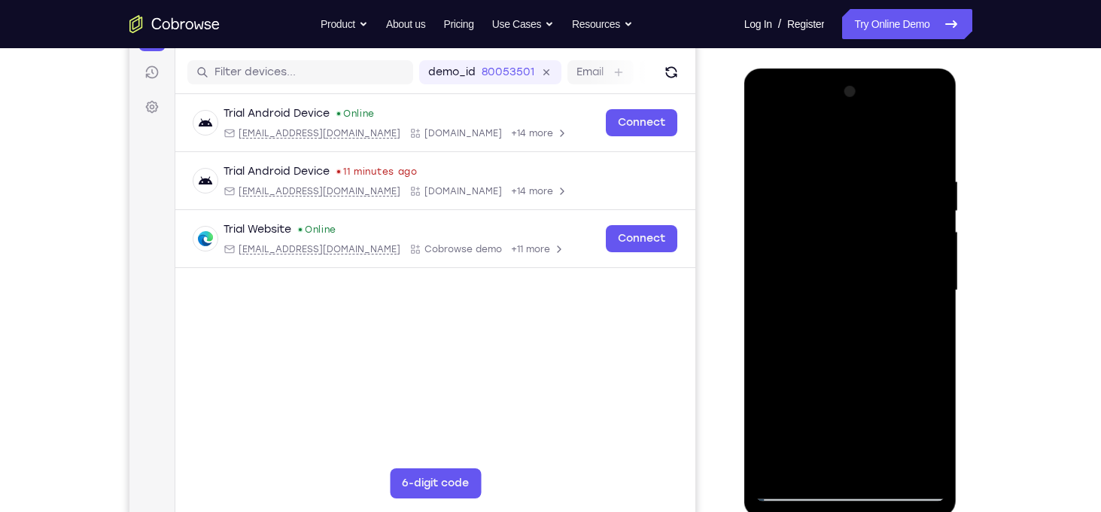
click at [934, 284] on div at bounding box center [850, 290] width 190 height 421
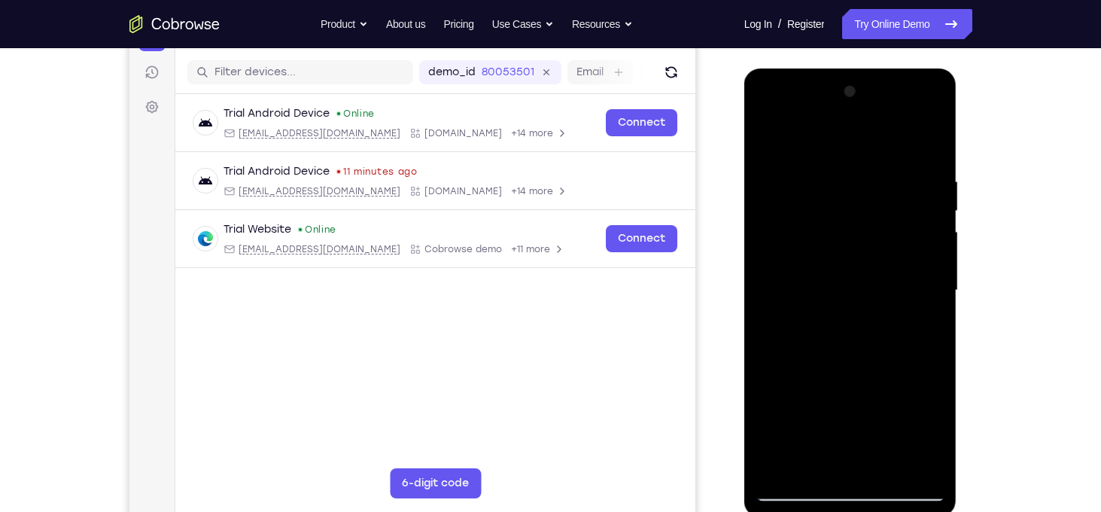
click at [934, 284] on div at bounding box center [850, 290] width 190 height 421
drag, startPoint x: 831, startPoint y: 368, endPoint x: 843, endPoint y: 222, distance: 146.5
click at [843, 222] on div at bounding box center [850, 290] width 190 height 421
drag, startPoint x: 832, startPoint y: 352, endPoint x: 858, endPoint y: 152, distance: 201.8
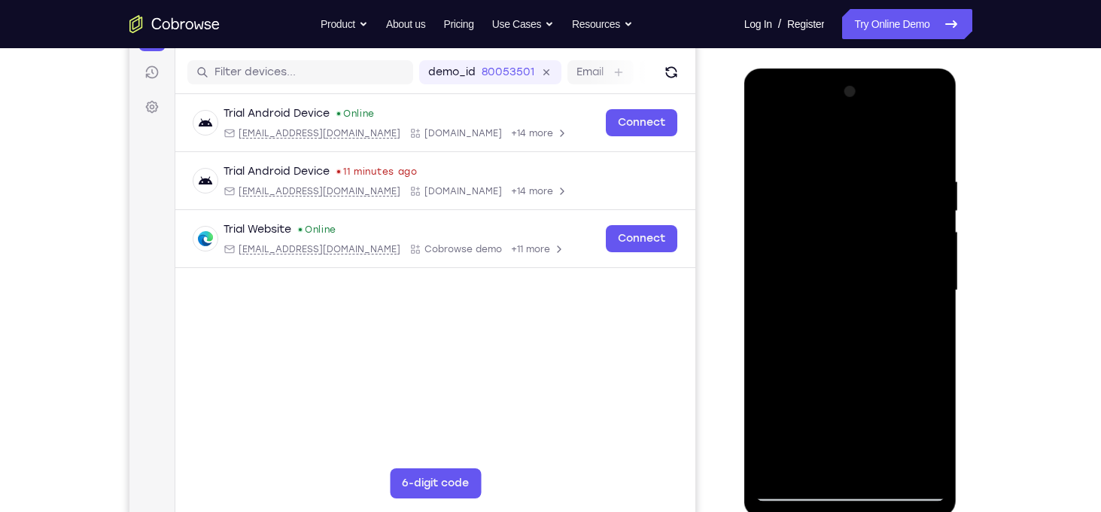
click at [858, 152] on div at bounding box center [850, 290] width 190 height 421
drag, startPoint x: 847, startPoint y: 342, endPoint x: 825, endPoint y: 123, distance: 220.8
click at [825, 123] on div at bounding box center [850, 290] width 190 height 421
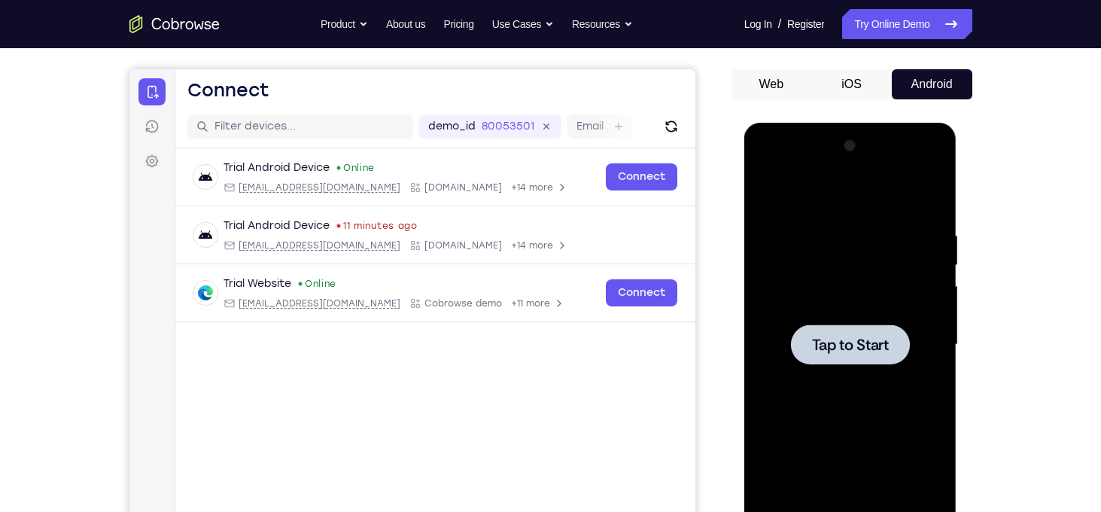
scroll to position [126, 0]
click at [873, 340] on span "Tap to Start" at bounding box center [850, 344] width 77 height 15
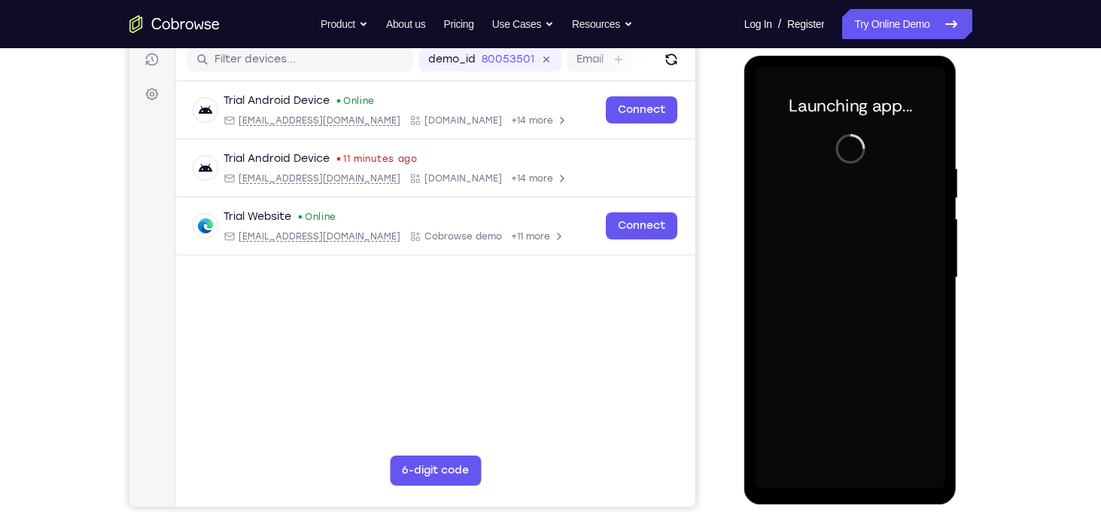
scroll to position [199, 0]
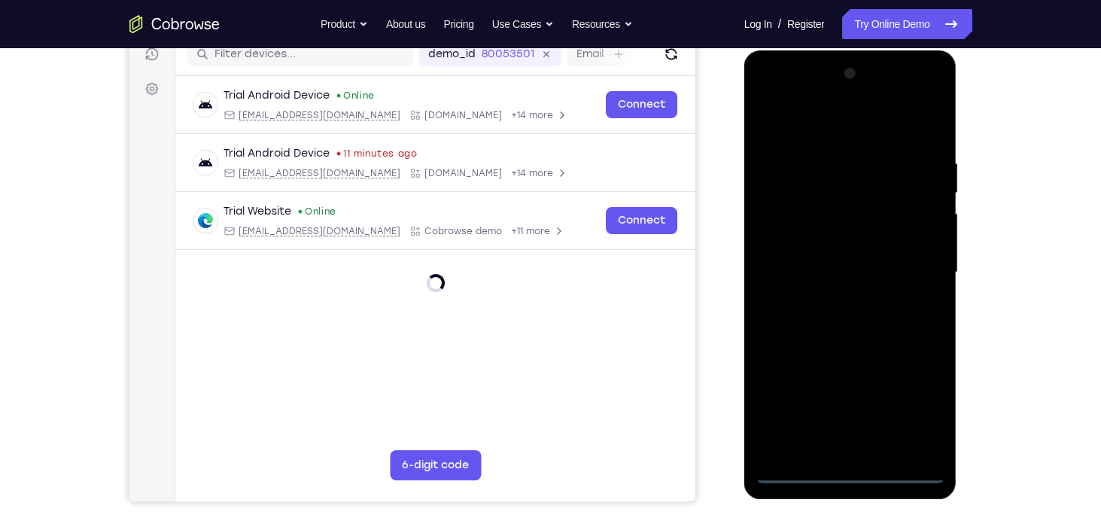
click at [846, 469] on div at bounding box center [850, 272] width 190 height 421
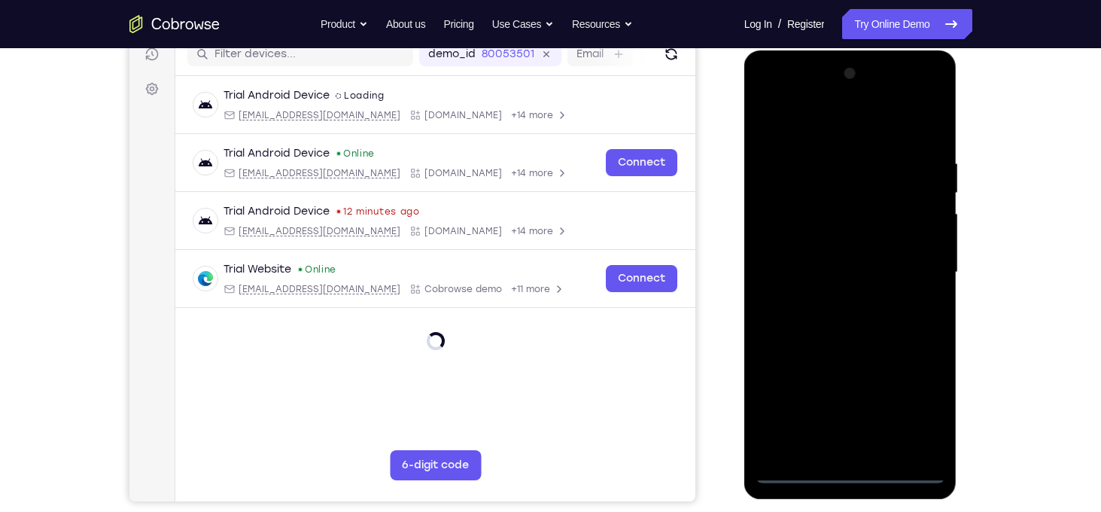
click at [846, 469] on div at bounding box center [850, 272] width 190 height 421
click at [920, 399] on div at bounding box center [850, 272] width 190 height 421
click at [803, 91] on div at bounding box center [850, 272] width 190 height 421
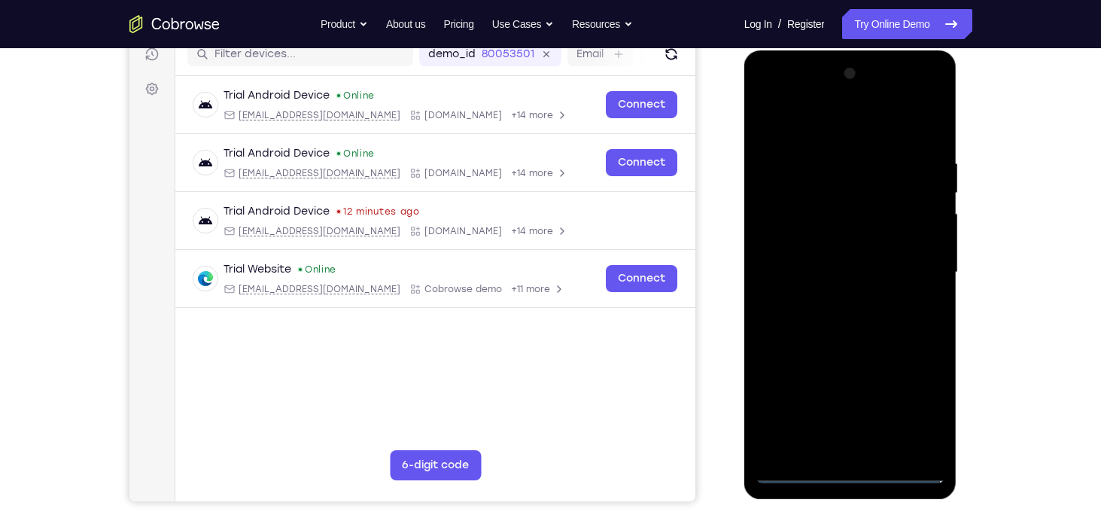
click at [784, 228] on div at bounding box center [850, 272] width 190 height 421
click at [806, 275] on div at bounding box center [850, 272] width 190 height 421
click at [816, 262] on div at bounding box center [850, 272] width 190 height 421
click at [869, 290] on div at bounding box center [850, 272] width 190 height 421
click at [867, 357] on div at bounding box center [850, 272] width 190 height 421
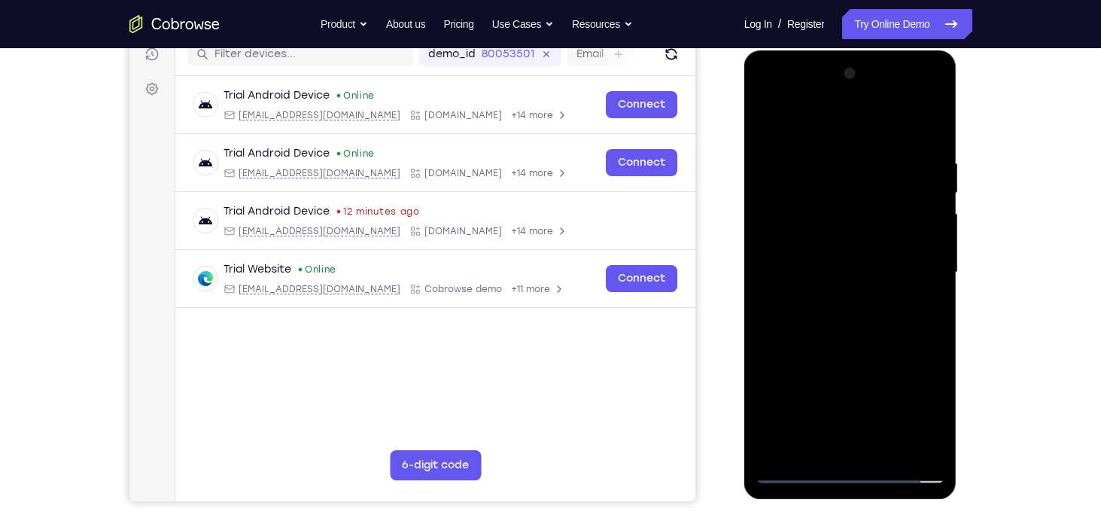
click at [873, 240] on div at bounding box center [850, 272] width 190 height 421
drag, startPoint x: 853, startPoint y: 336, endPoint x: 834, endPoint y: 216, distance: 121.8
click at [834, 216] on div at bounding box center [850, 272] width 190 height 421
click at [834, 438] on div at bounding box center [850, 272] width 190 height 421
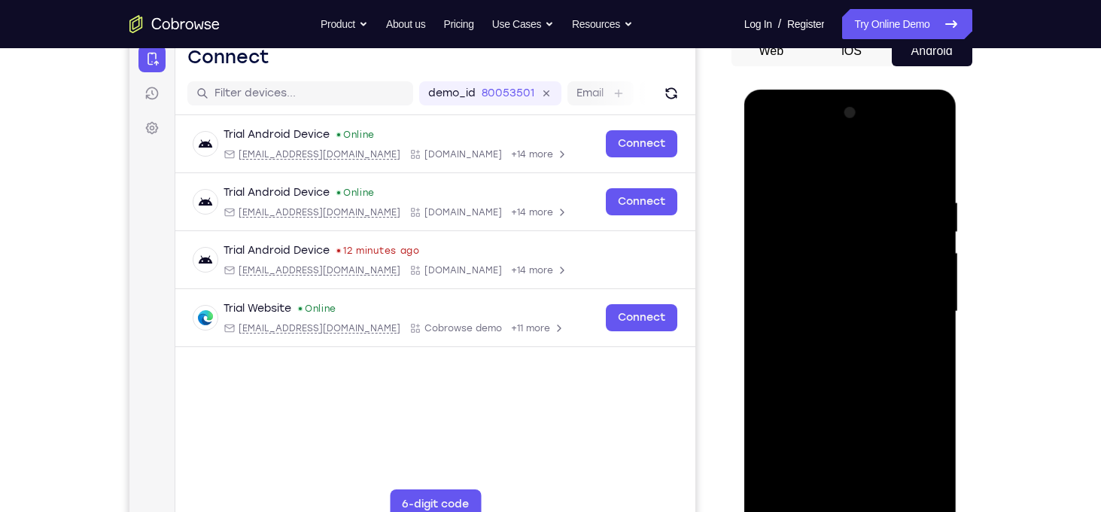
scroll to position [159, 0]
click at [840, 300] on div at bounding box center [850, 311] width 190 height 421
click at [816, 348] on div at bounding box center [850, 311] width 190 height 421
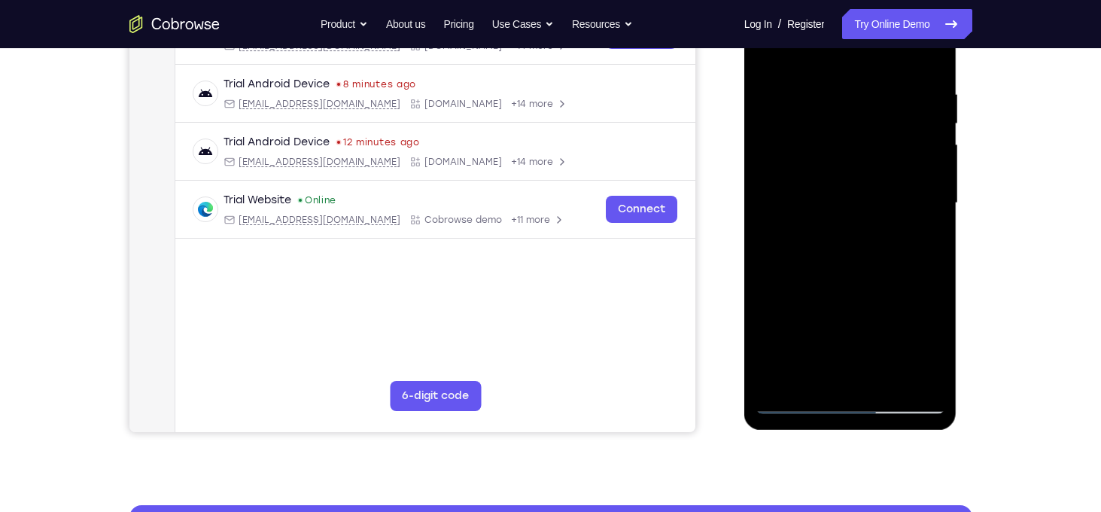
scroll to position [270, 0]
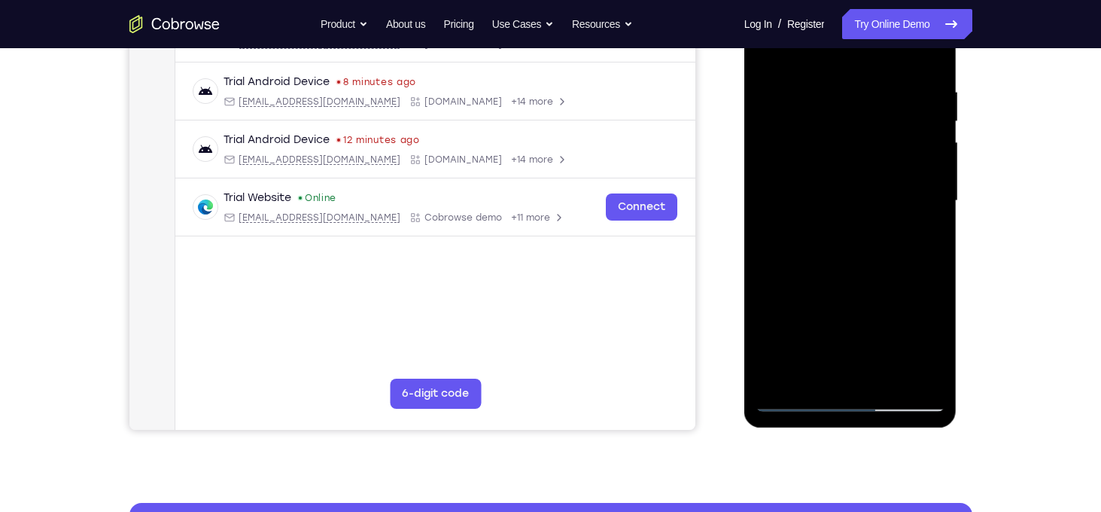
click at [857, 369] on div at bounding box center [850, 200] width 190 height 421
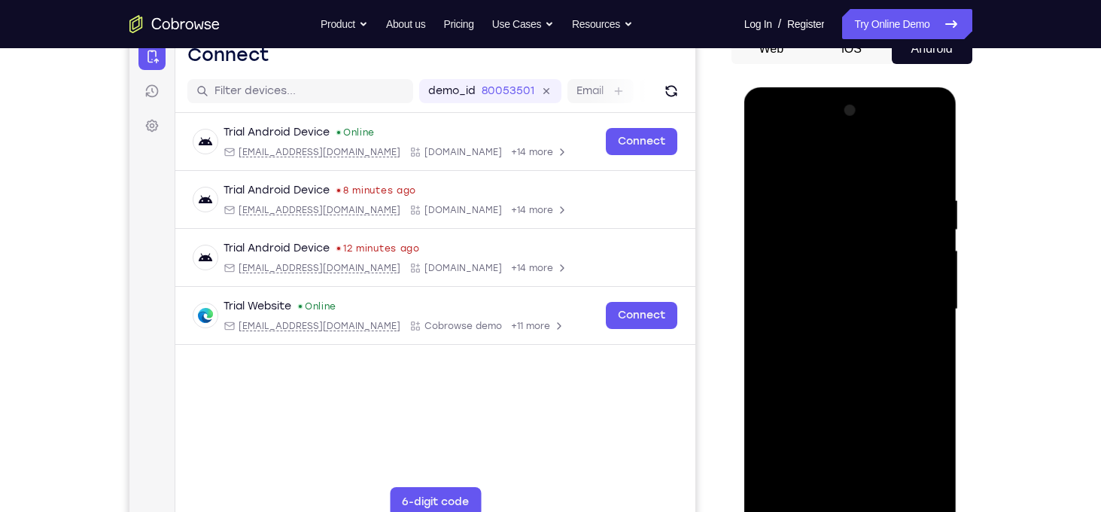
drag, startPoint x: 857, startPoint y: 383, endPoint x: 861, endPoint y: 232, distance: 150.5
click at [861, 232] on div at bounding box center [850, 309] width 190 height 421
drag, startPoint x: 867, startPoint y: 384, endPoint x: 876, endPoint y: 150, distance: 234.2
click at [876, 150] on div at bounding box center [850, 309] width 190 height 421
drag, startPoint x: 873, startPoint y: 364, endPoint x: 875, endPoint y: 81, distance: 282.9
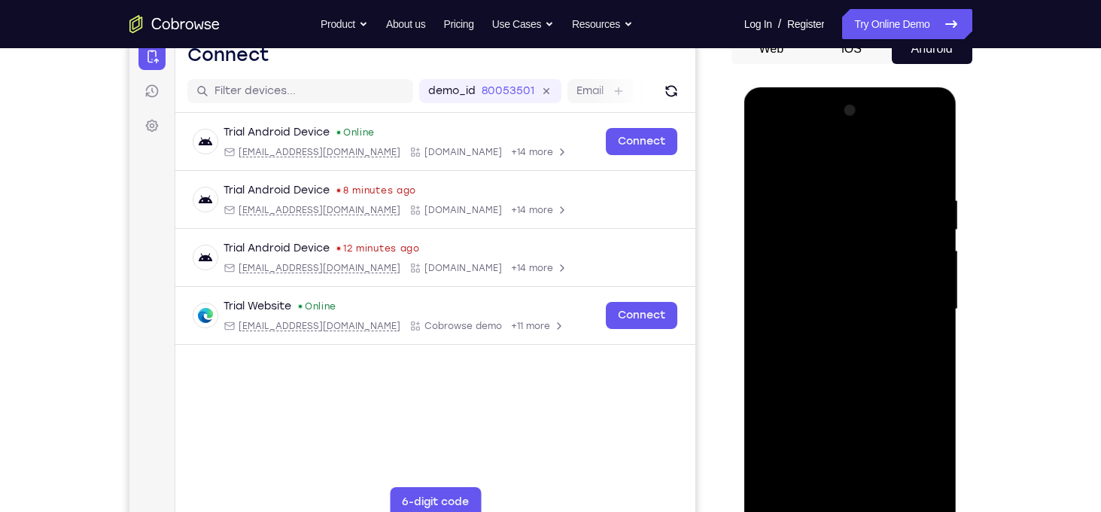
click at [875, 87] on html "Online web based iOS Simulators and Android Emulators. Run iPhone, iPad, Mobile…" at bounding box center [851, 312] width 214 height 451
drag, startPoint x: 860, startPoint y: 325, endPoint x: 889, endPoint y: 175, distance: 152.6
click at [889, 175] on div at bounding box center [850, 309] width 190 height 421
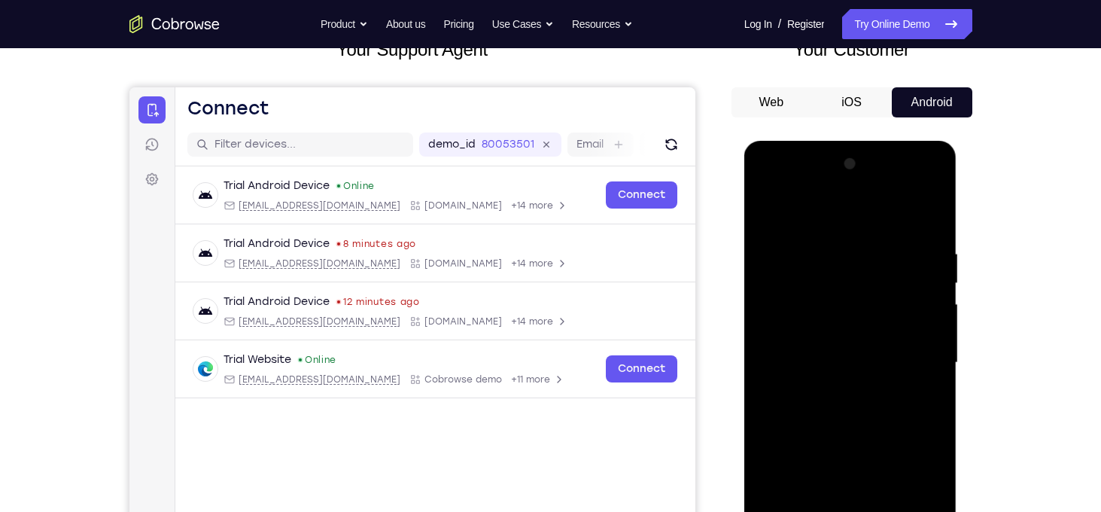
click at [910, 187] on div at bounding box center [850, 362] width 190 height 421
click at [833, 217] on div at bounding box center [850, 362] width 190 height 421
click at [912, 354] on div at bounding box center [850, 362] width 190 height 421
click at [837, 387] on div at bounding box center [850, 362] width 190 height 421
click at [843, 430] on div at bounding box center [850, 362] width 190 height 421
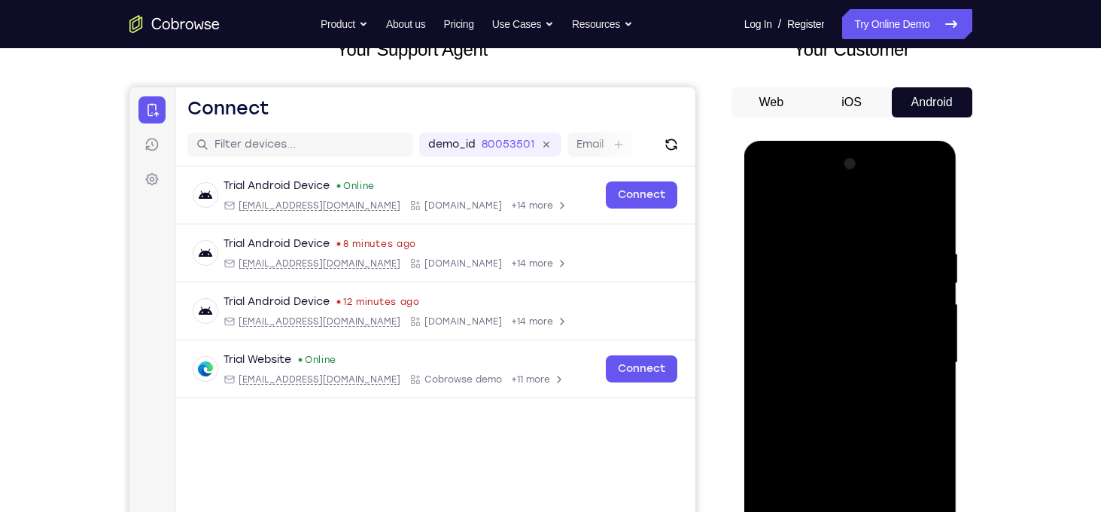
click at [831, 351] on div at bounding box center [850, 362] width 190 height 421
click at [861, 312] on div at bounding box center [850, 362] width 190 height 421
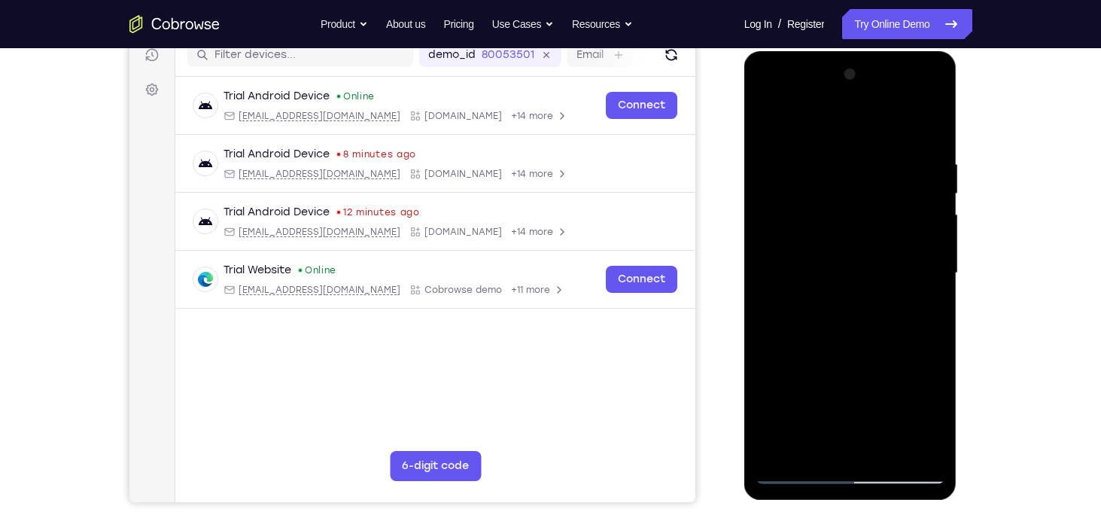
scroll to position [199, 0]
click at [837, 195] on div at bounding box center [850, 272] width 190 height 421
click at [858, 342] on div at bounding box center [850, 272] width 190 height 421
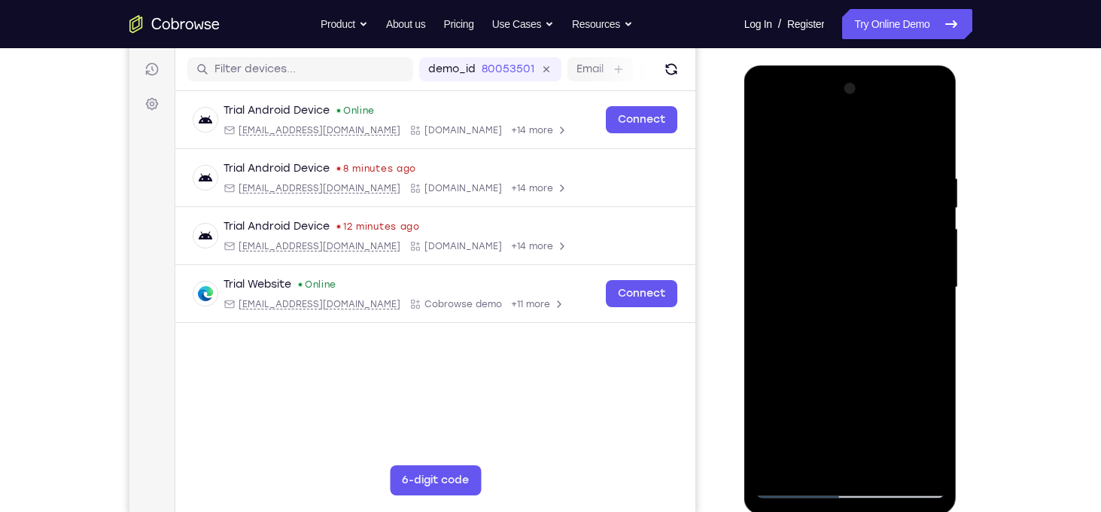
scroll to position [184, 0]
click at [875, 170] on div at bounding box center [850, 287] width 190 height 421
click at [925, 144] on div at bounding box center [850, 287] width 190 height 421
drag, startPoint x: 829, startPoint y: 351, endPoint x: 837, endPoint y: 219, distance: 132.7
click at [837, 219] on div at bounding box center [850, 287] width 190 height 421
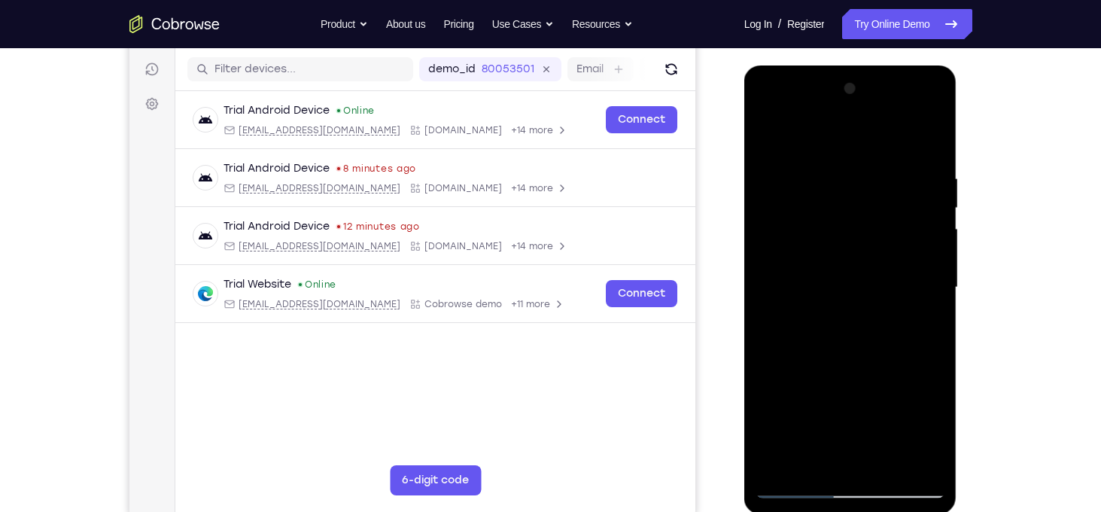
drag, startPoint x: 828, startPoint y: 405, endPoint x: 855, endPoint y: 206, distance: 200.6
click at [855, 206] on div at bounding box center [850, 287] width 190 height 421
click at [901, 391] on div at bounding box center [850, 287] width 190 height 421
click at [885, 463] on div at bounding box center [850, 287] width 190 height 421
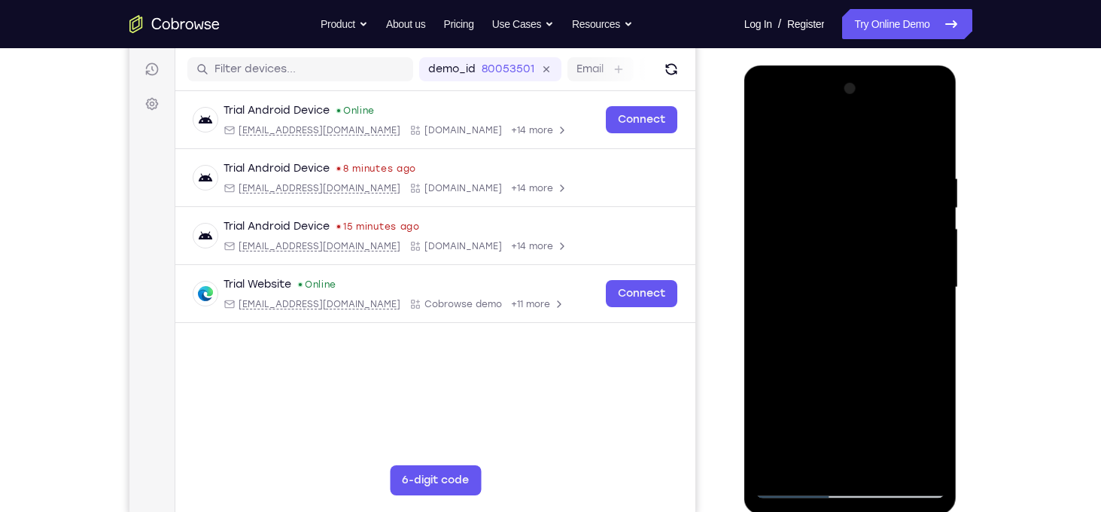
click at [849, 360] on div at bounding box center [850, 287] width 190 height 421
click at [828, 243] on div at bounding box center [850, 287] width 190 height 421
click at [836, 458] on div at bounding box center [850, 287] width 190 height 421
click at [922, 324] on div at bounding box center [850, 287] width 190 height 421
click at [765, 132] on div at bounding box center [850, 287] width 190 height 421
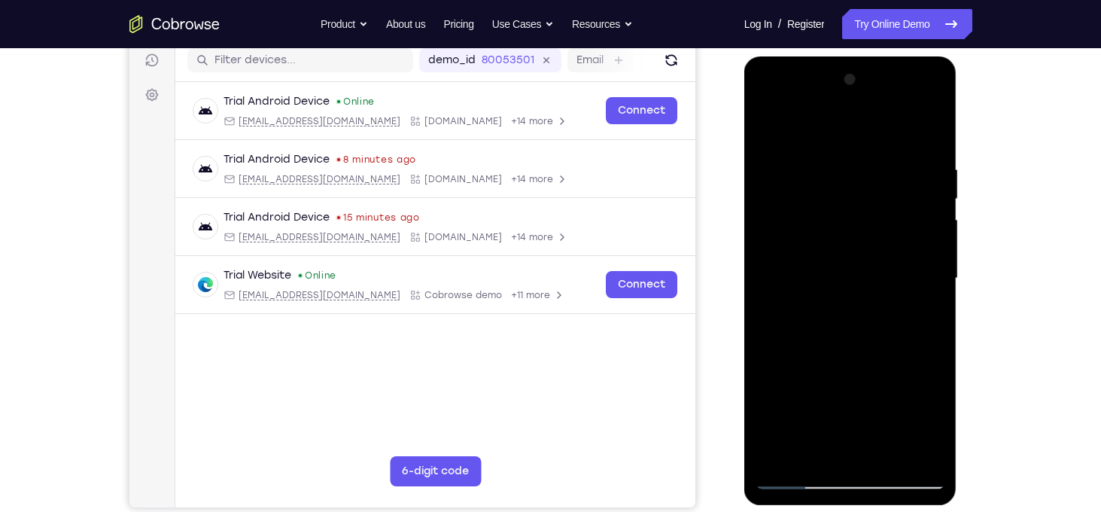
scroll to position [193, 0]
click at [768, 119] on div at bounding box center [850, 278] width 190 height 421
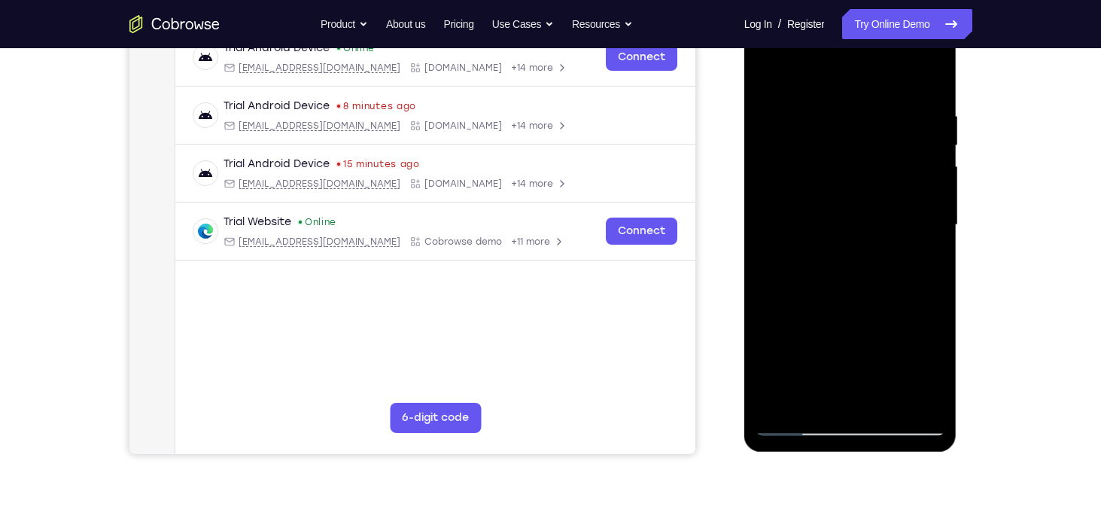
scroll to position [247, 0]
click at [922, 403] on div at bounding box center [850, 224] width 190 height 421
click at [779, 327] on div at bounding box center [850, 224] width 190 height 421
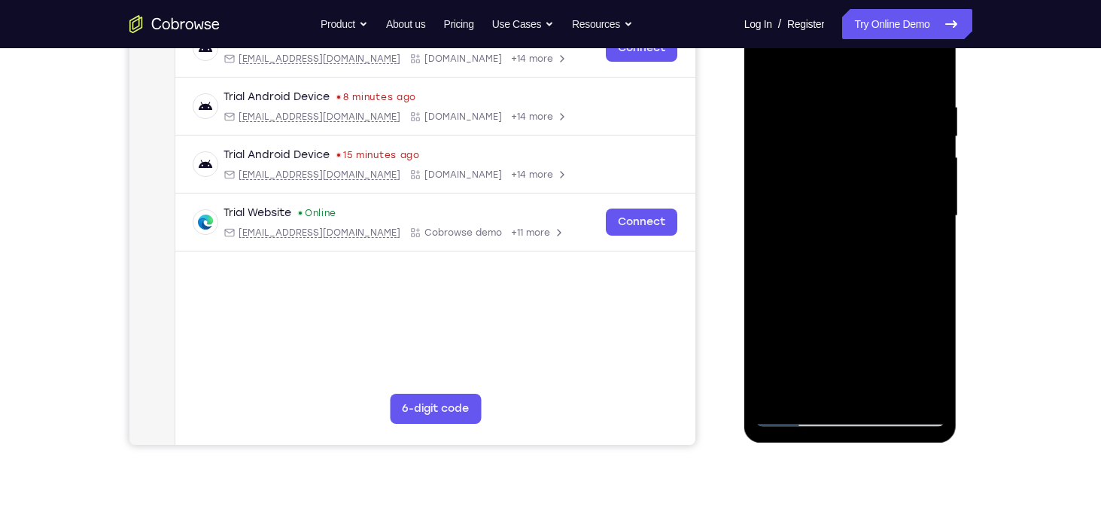
click at [794, 292] on div at bounding box center [850, 215] width 190 height 421
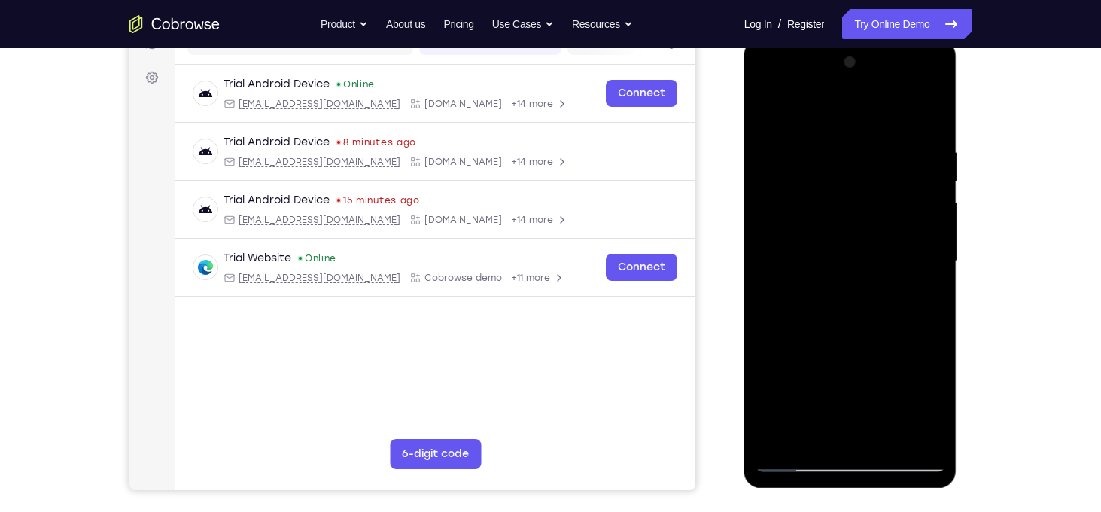
scroll to position [199, 0]
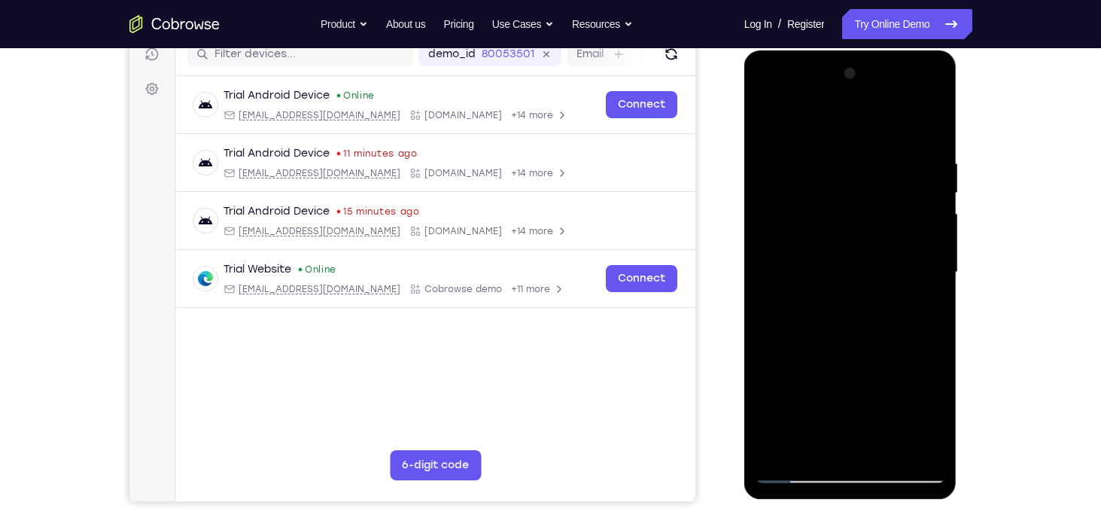
drag, startPoint x: 847, startPoint y: 360, endPoint x: 846, endPoint y: 269, distance: 91.0
click at [846, 269] on div at bounding box center [850, 272] width 190 height 421
drag, startPoint x: 852, startPoint y: 364, endPoint x: 855, endPoint y: 266, distance: 97.9
click at [855, 266] on div at bounding box center [850, 272] width 190 height 421
drag, startPoint x: 851, startPoint y: 352, endPoint x: 855, endPoint y: 220, distance: 131.7
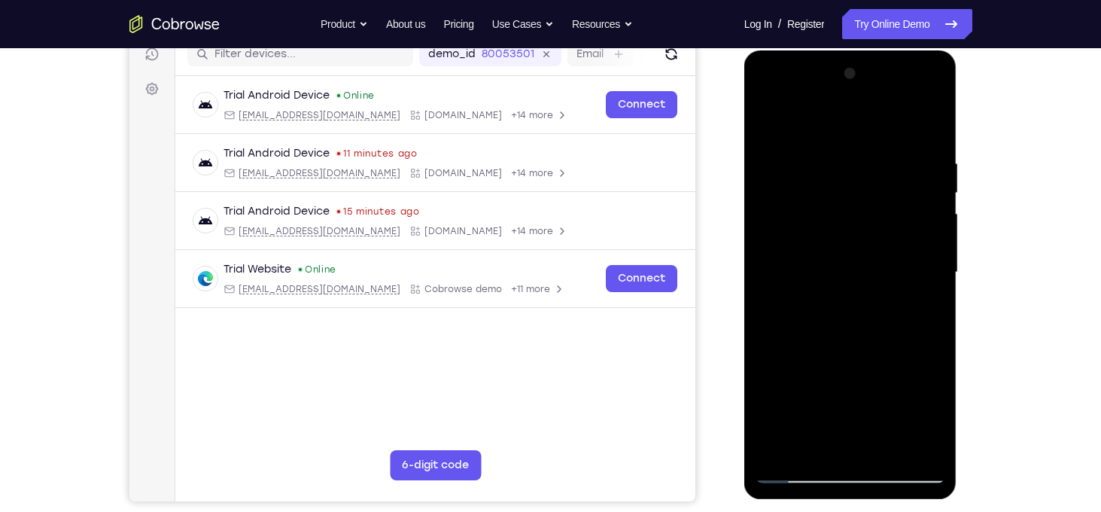
click at [855, 220] on div at bounding box center [850, 272] width 190 height 421
drag, startPoint x: 847, startPoint y: 380, endPoint x: 847, endPoint y: 281, distance: 98.6
click at [847, 281] on div at bounding box center [850, 272] width 190 height 421
drag, startPoint x: 849, startPoint y: 384, endPoint x: 849, endPoint y: 298, distance: 85.8
click at [849, 298] on div at bounding box center [850, 272] width 190 height 421
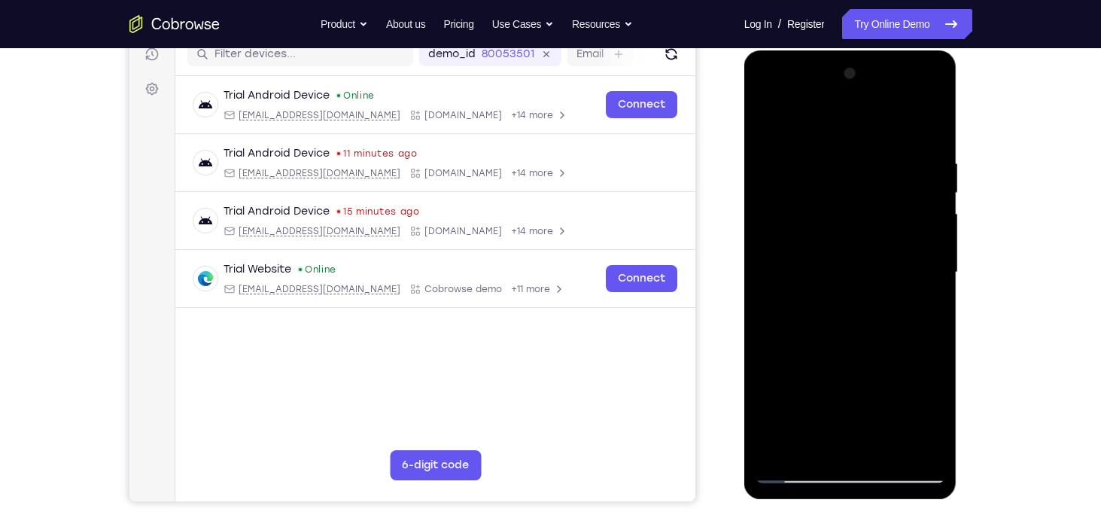
drag, startPoint x: 844, startPoint y: 335, endPoint x: 850, endPoint y: 138, distance: 197.2
click at [850, 138] on div at bounding box center [850, 272] width 190 height 421
click at [781, 449] on div at bounding box center [850, 272] width 190 height 421
drag, startPoint x: 876, startPoint y: 335, endPoint x: 879, endPoint y: 138, distance: 196.4
click at [879, 138] on div at bounding box center [850, 272] width 190 height 421
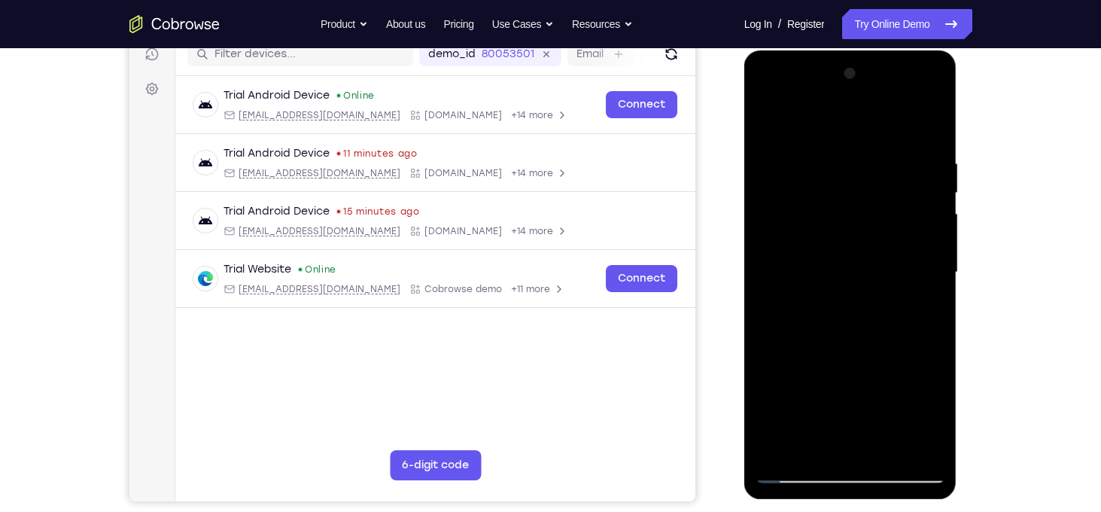
drag, startPoint x: 851, startPoint y: 369, endPoint x: 876, endPoint y: 190, distance: 180.8
click at [876, 190] on div at bounding box center [850, 272] width 190 height 421
